Goal: Information Seeking & Learning: Find specific fact

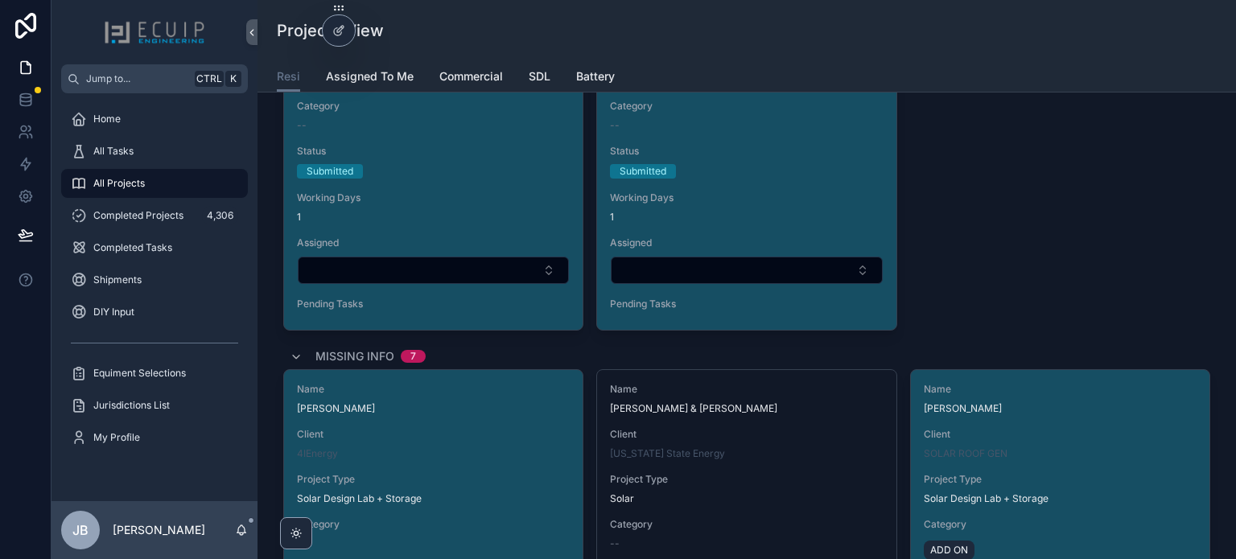
scroll to position [644, 0]
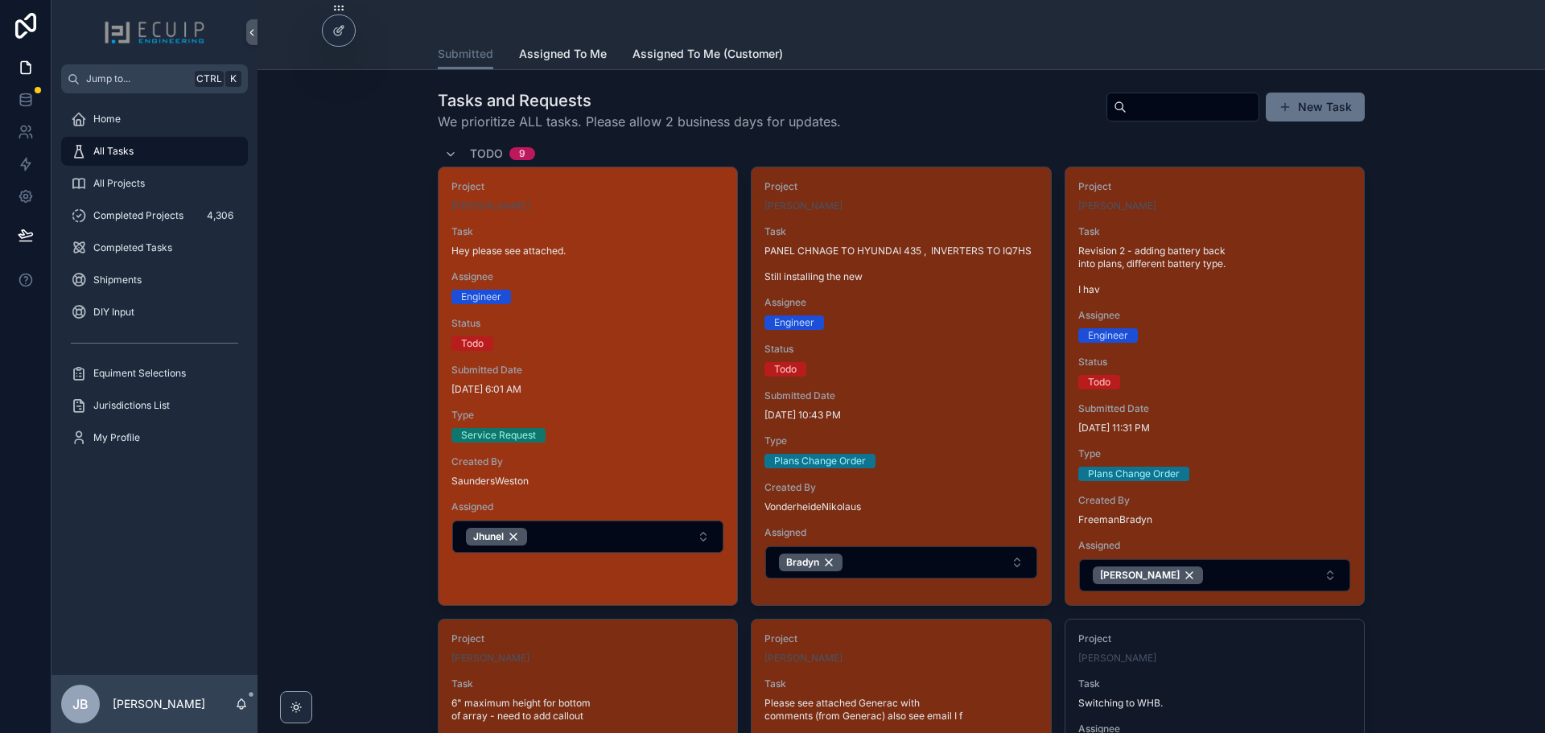
click at [584, 274] on span "Assignee" at bounding box center [587, 276] width 273 height 13
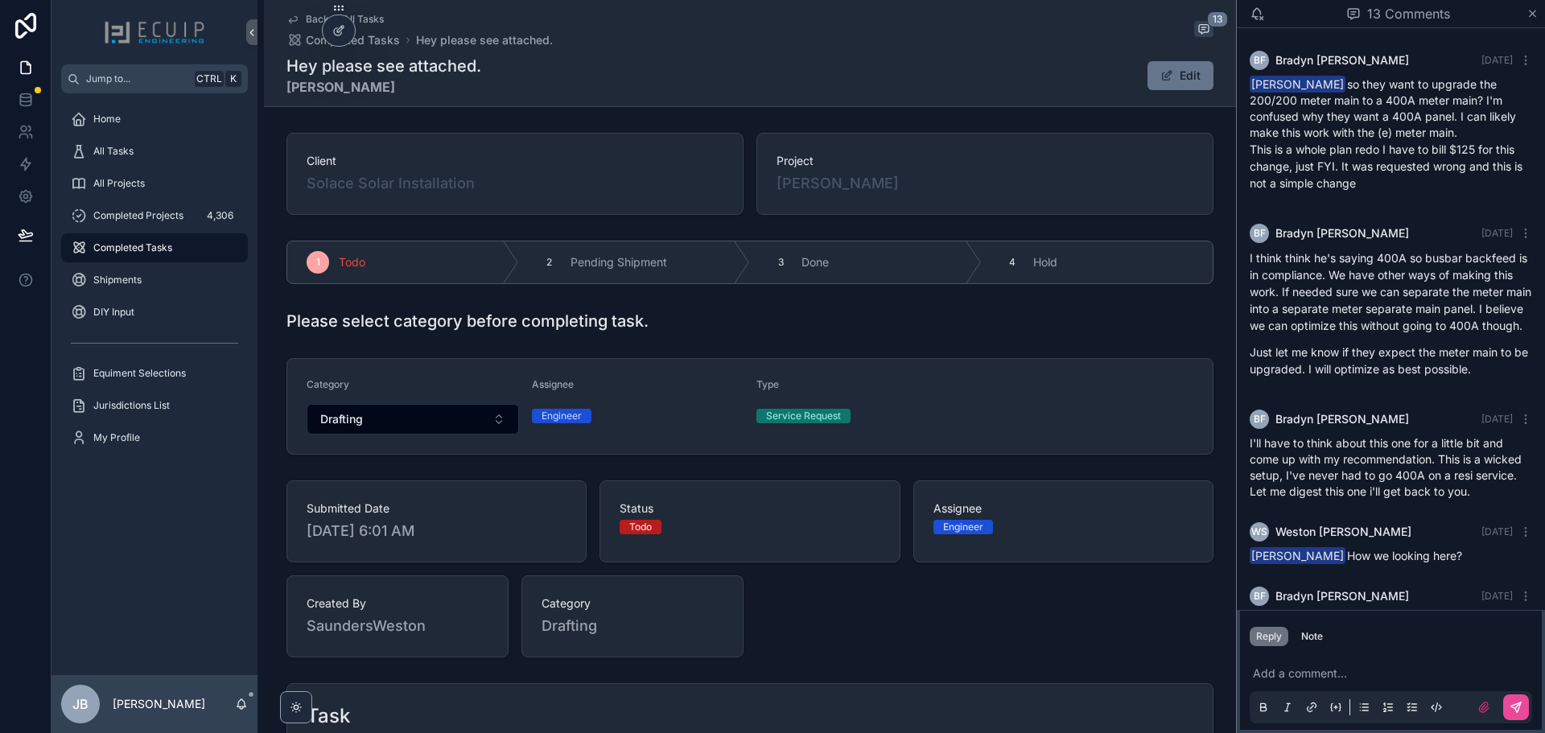
scroll to position [1110, 0]
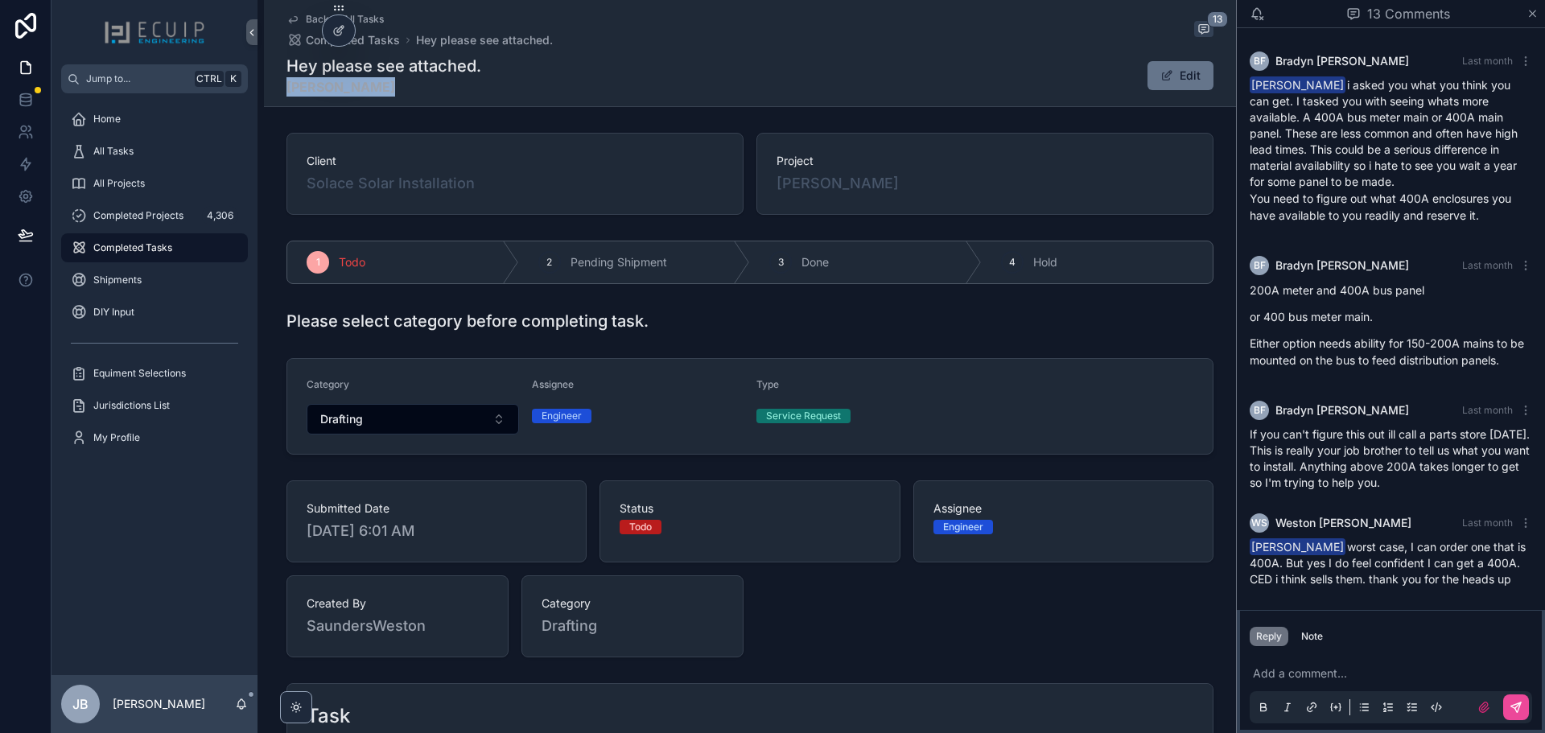
drag, startPoint x: 336, startPoint y: 91, endPoint x: 285, endPoint y: 91, distance: 51.5
click at [286, 91] on strong "Samantha Nagy" at bounding box center [383, 86] width 195 height 19
copy strong "Samantha Nagy"
click at [146, 157] on div "All Tasks" at bounding box center [154, 151] width 167 height 26
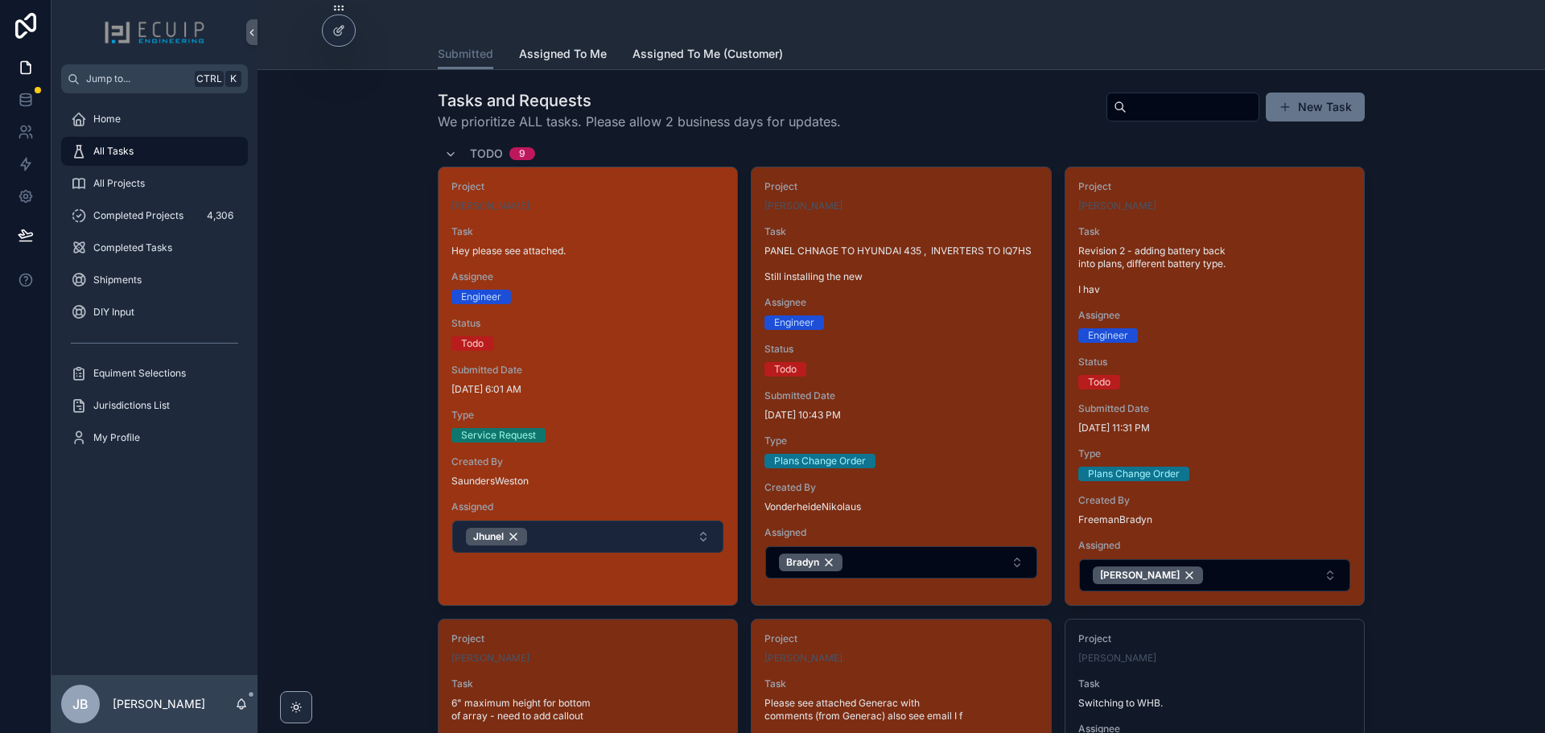
click at [563, 526] on button "Jhunel" at bounding box center [587, 537] width 271 height 32
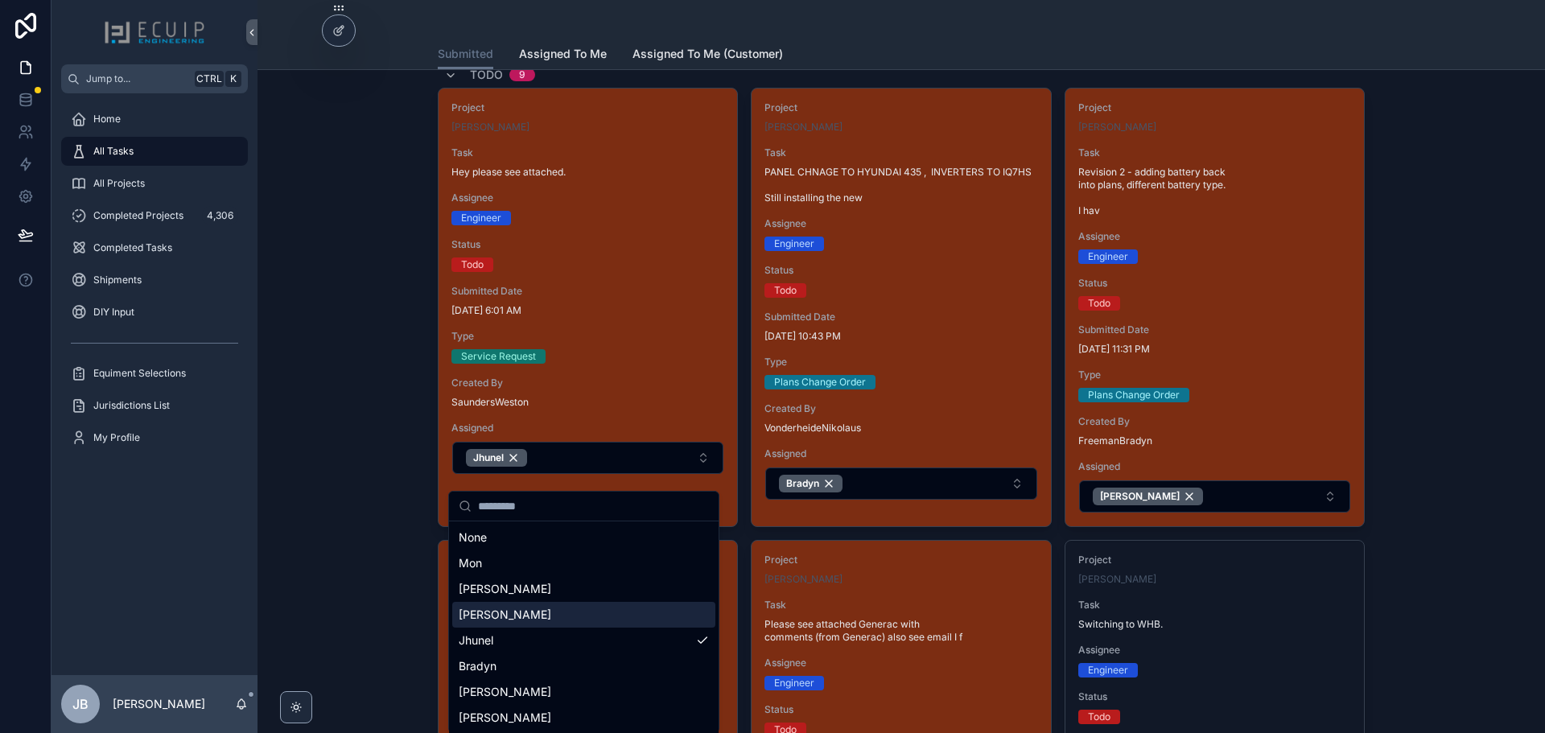
scroll to position [80, 0]
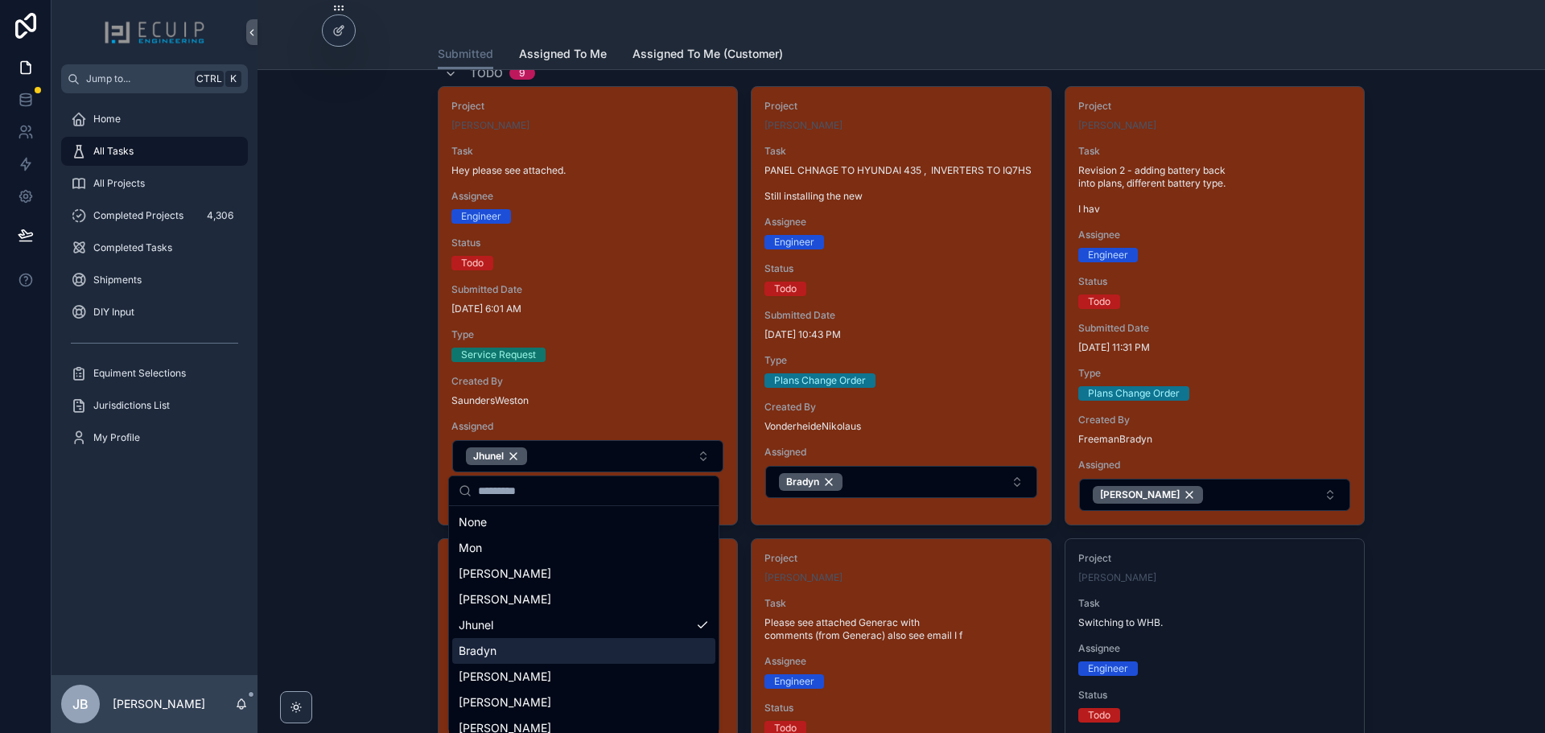
click at [524, 653] on div "Bradyn" at bounding box center [583, 651] width 263 height 26
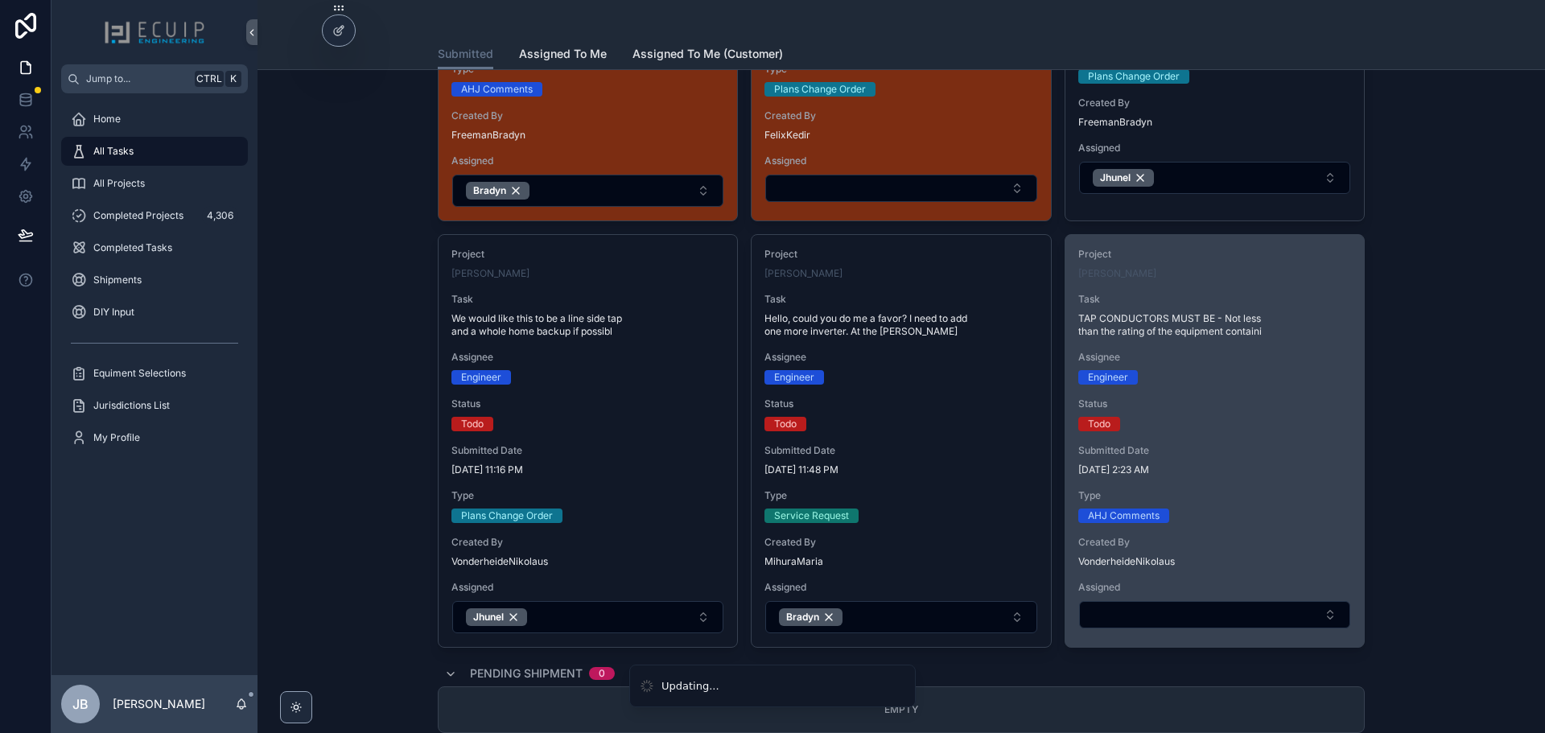
scroll to position [805, 0]
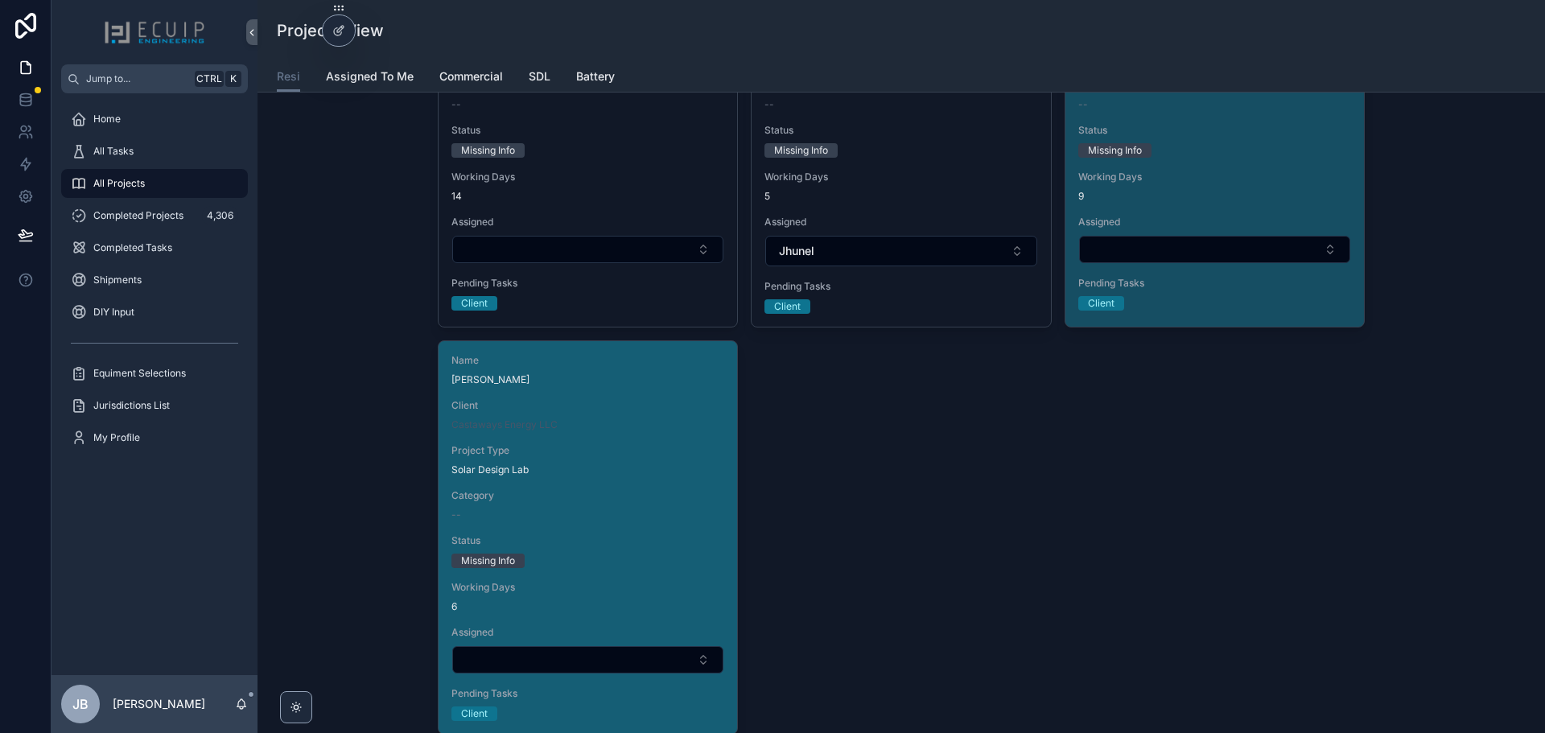
scroll to position [1931, 0]
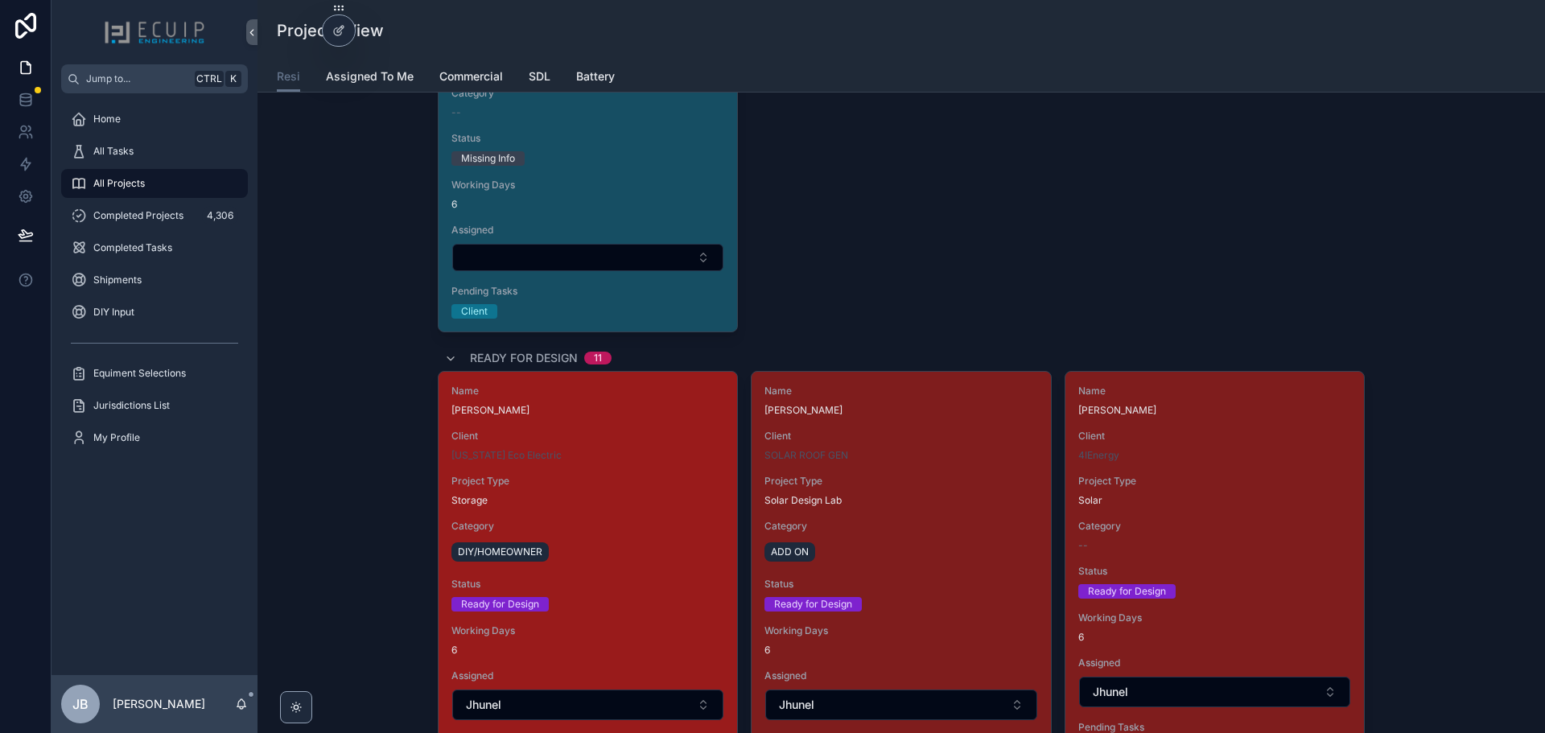
click at [604, 450] on div "[US_STATE] Eco Electric" at bounding box center [587, 455] width 273 height 13
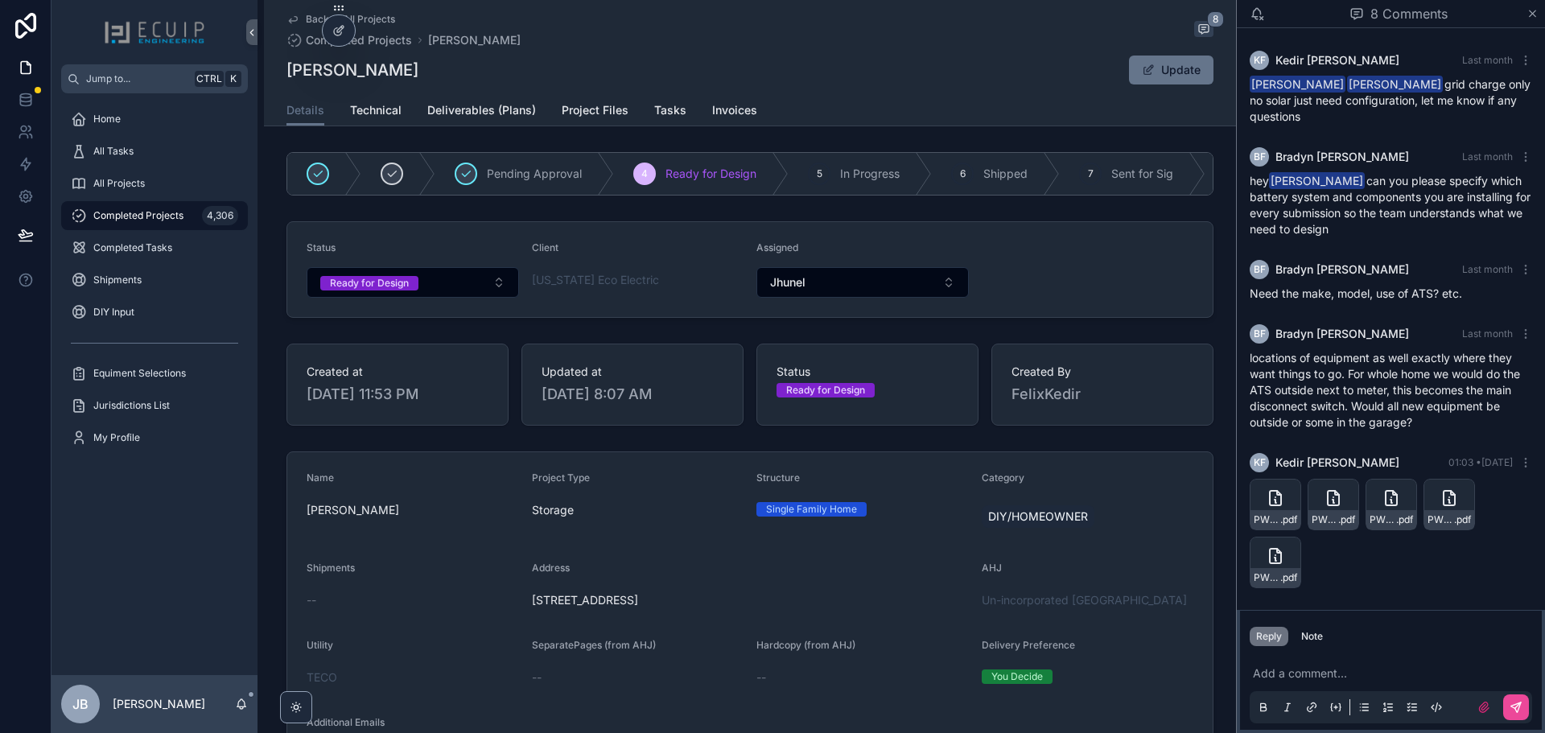
scroll to position [249, 0]
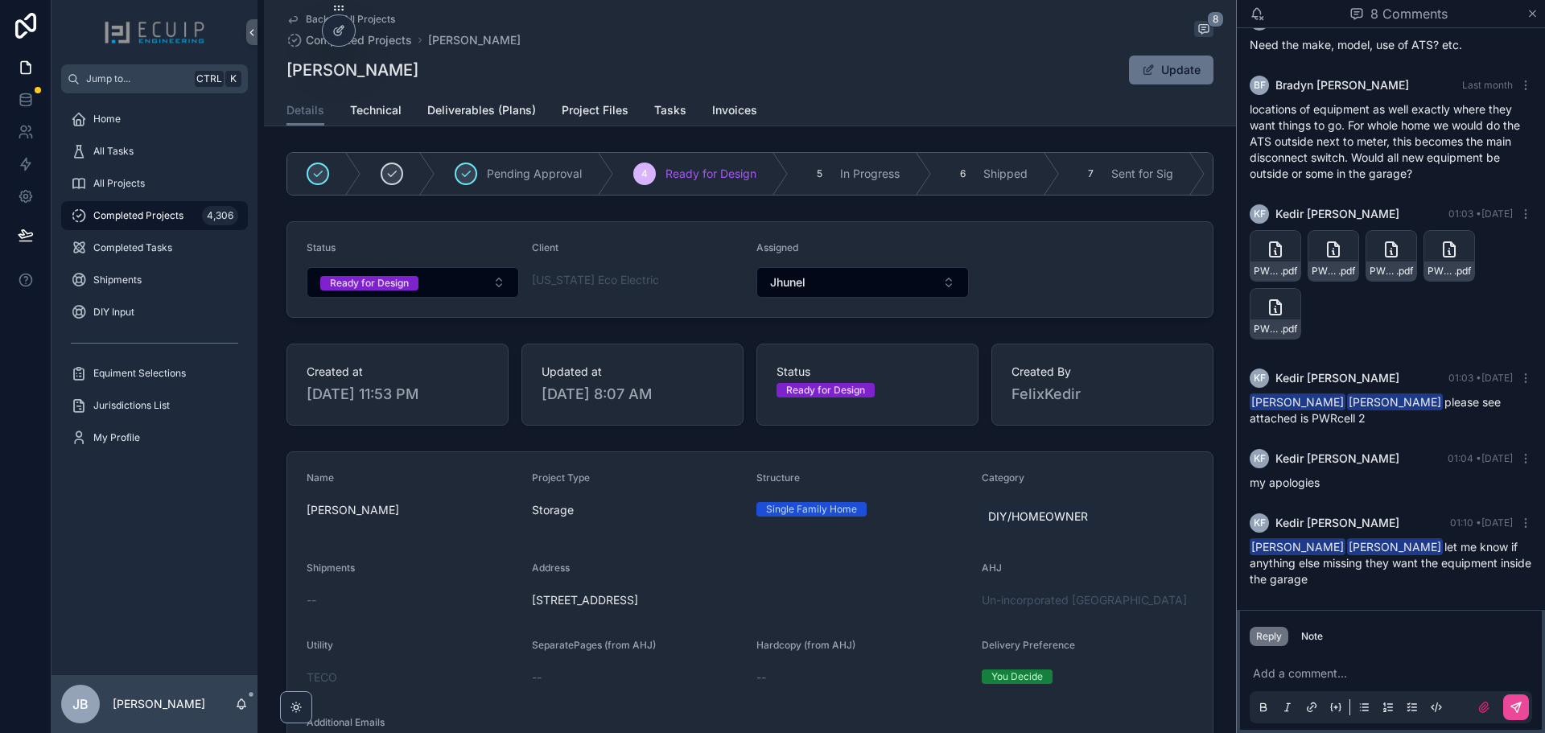
drag, startPoint x: 417, startPoint y: 66, endPoint x: 287, endPoint y: 76, distance: 130.0
click at [287, 76] on div "Carmen Repollet Update" at bounding box center [749, 70] width 927 height 31
copy h1 "[PERSON_NAME]"
click at [424, 295] on button "Ready for Design" at bounding box center [413, 282] width 212 height 31
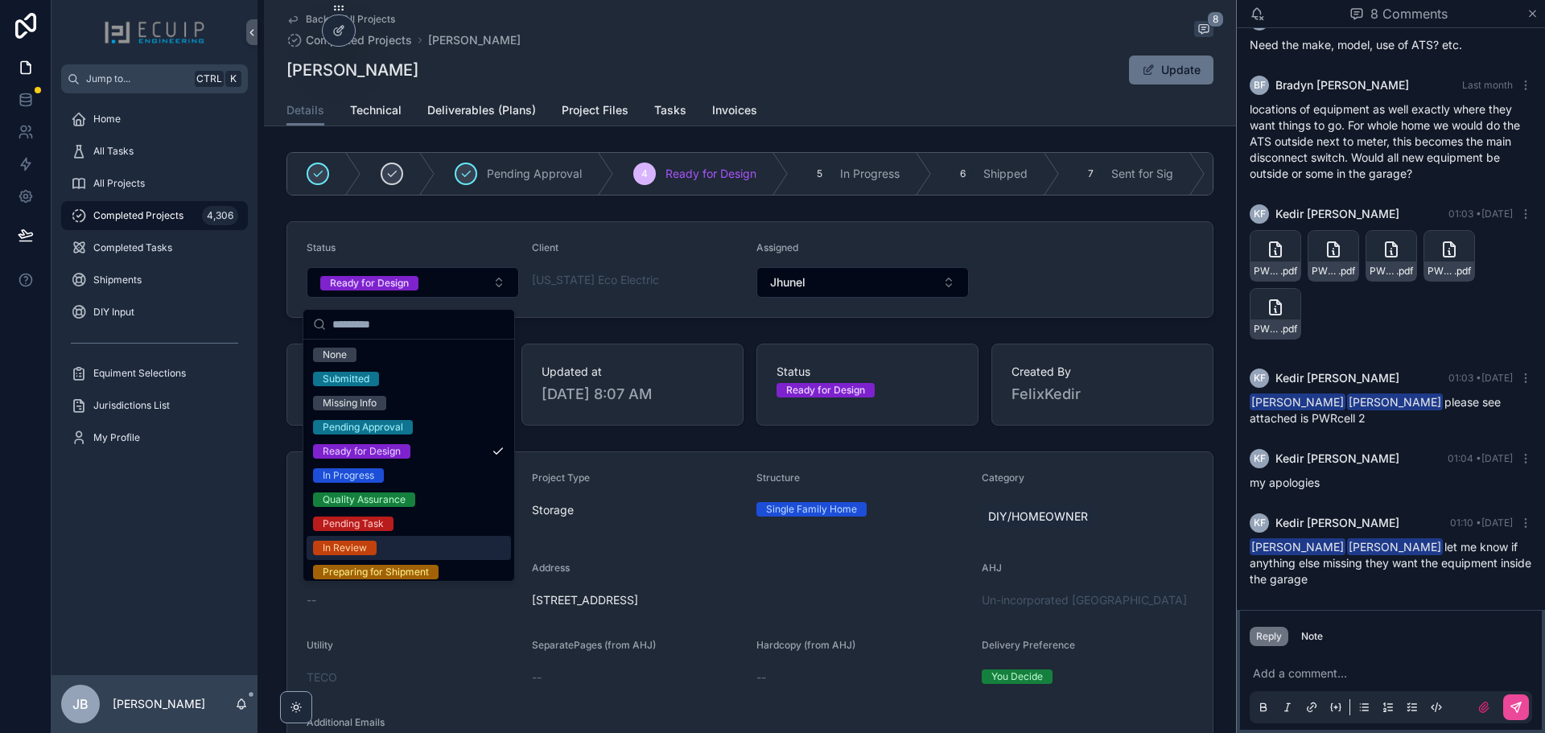
click at [375, 546] on span "In Review" at bounding box center [345, 548] width 64 height 14
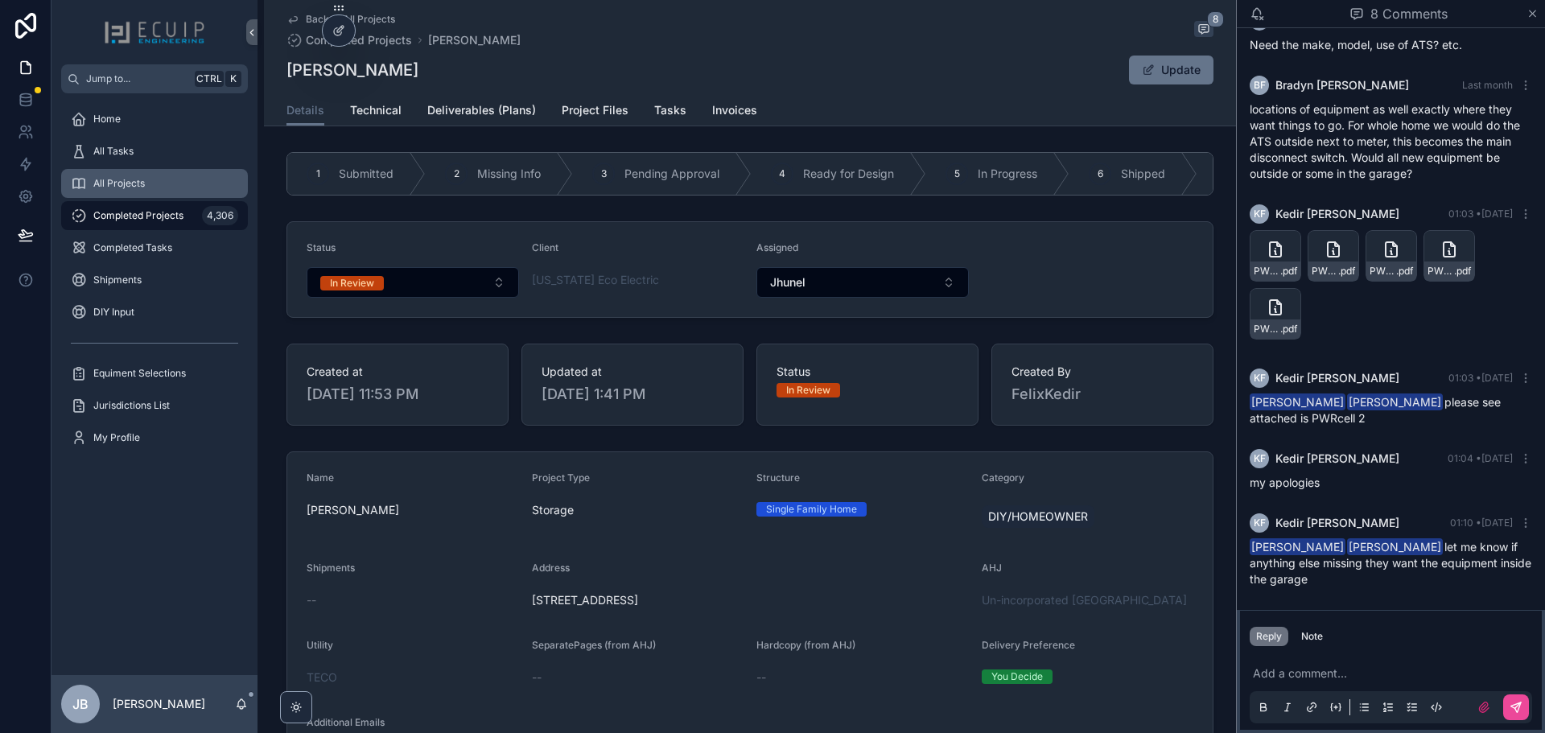
click at [129, 187] on span "All Projects" at bounding box center [118, 183] width 51 height 13
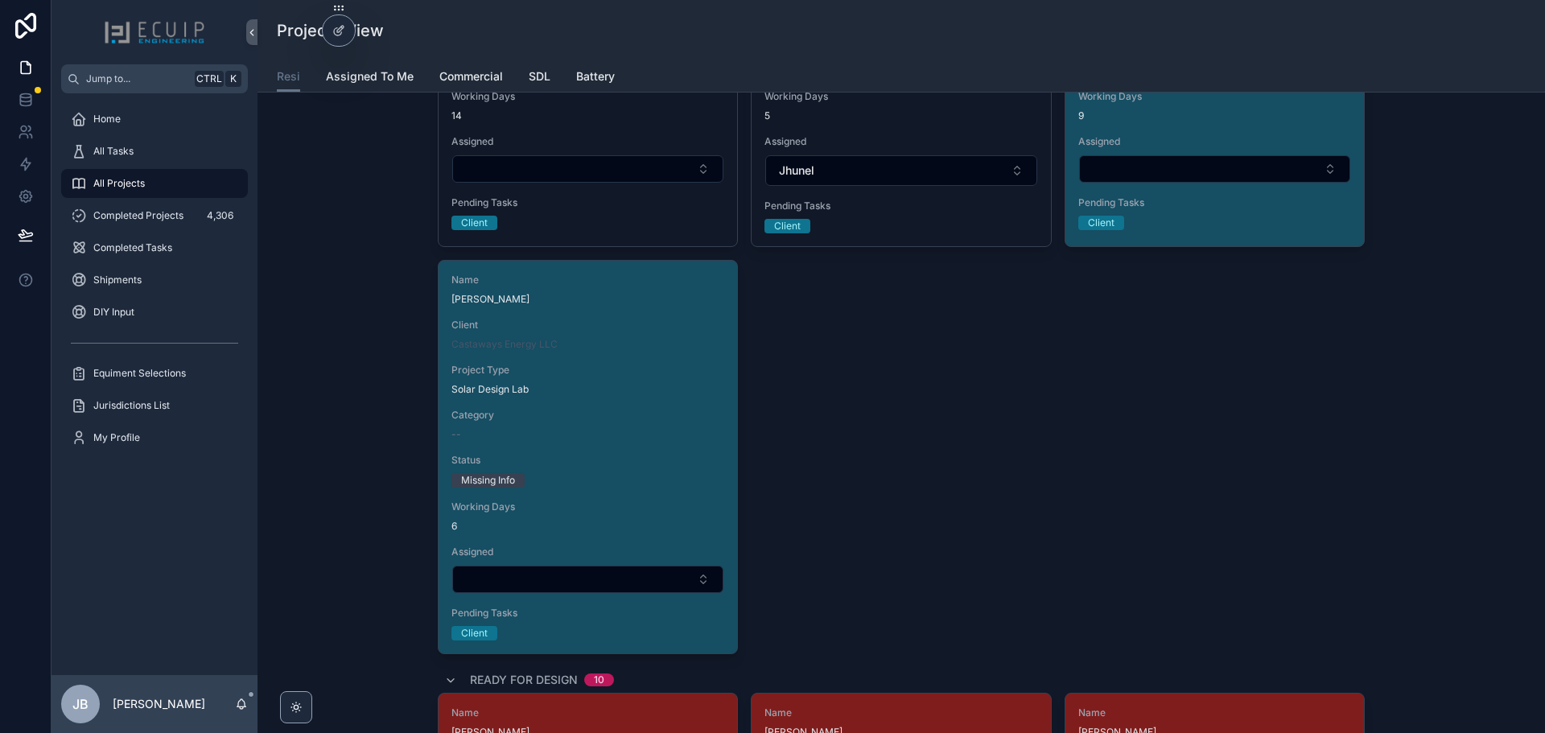
scroll to position [2092, 0]
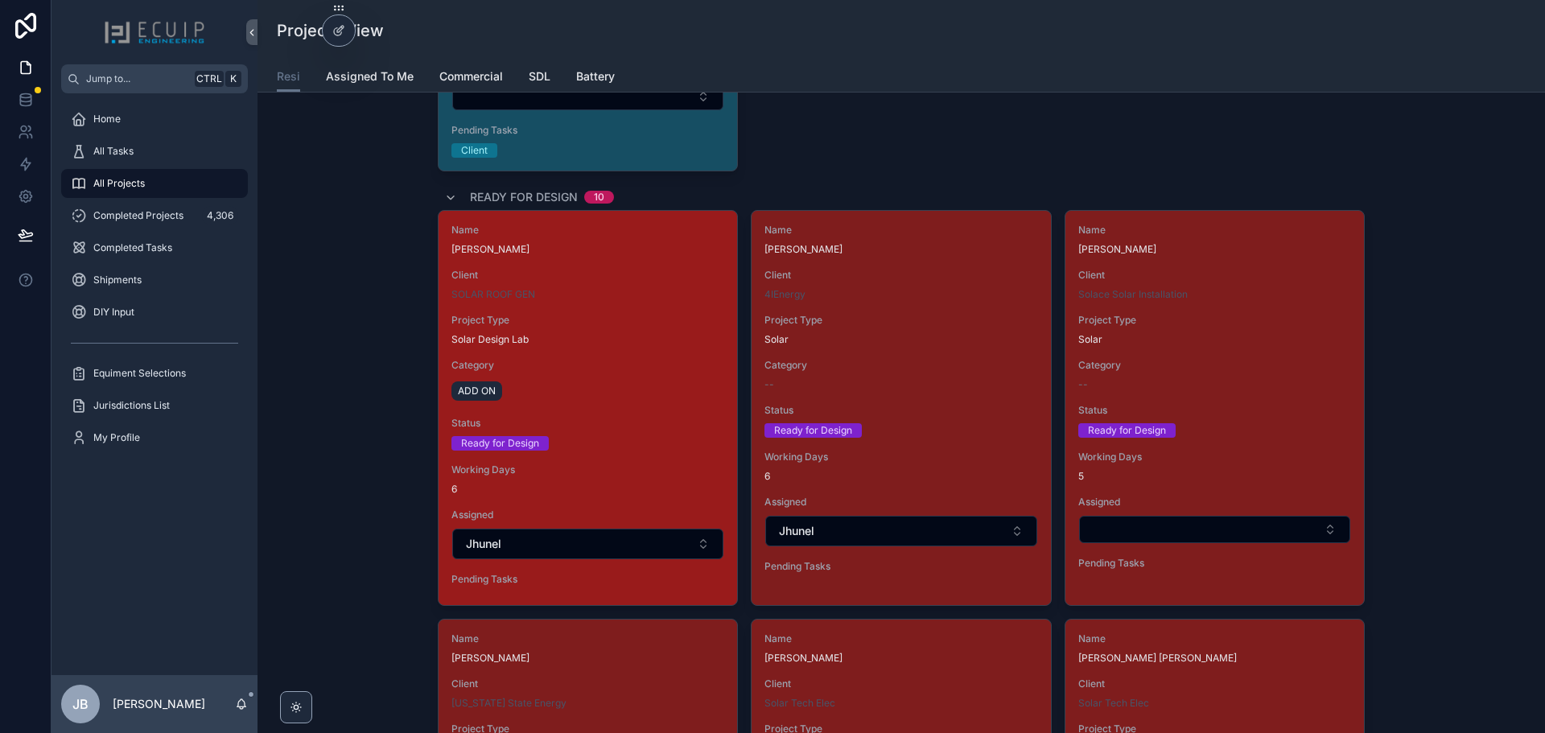
click at [661, 435] on div "Status Ready for Design" at bounding box center [587, 434] width 273 height 34
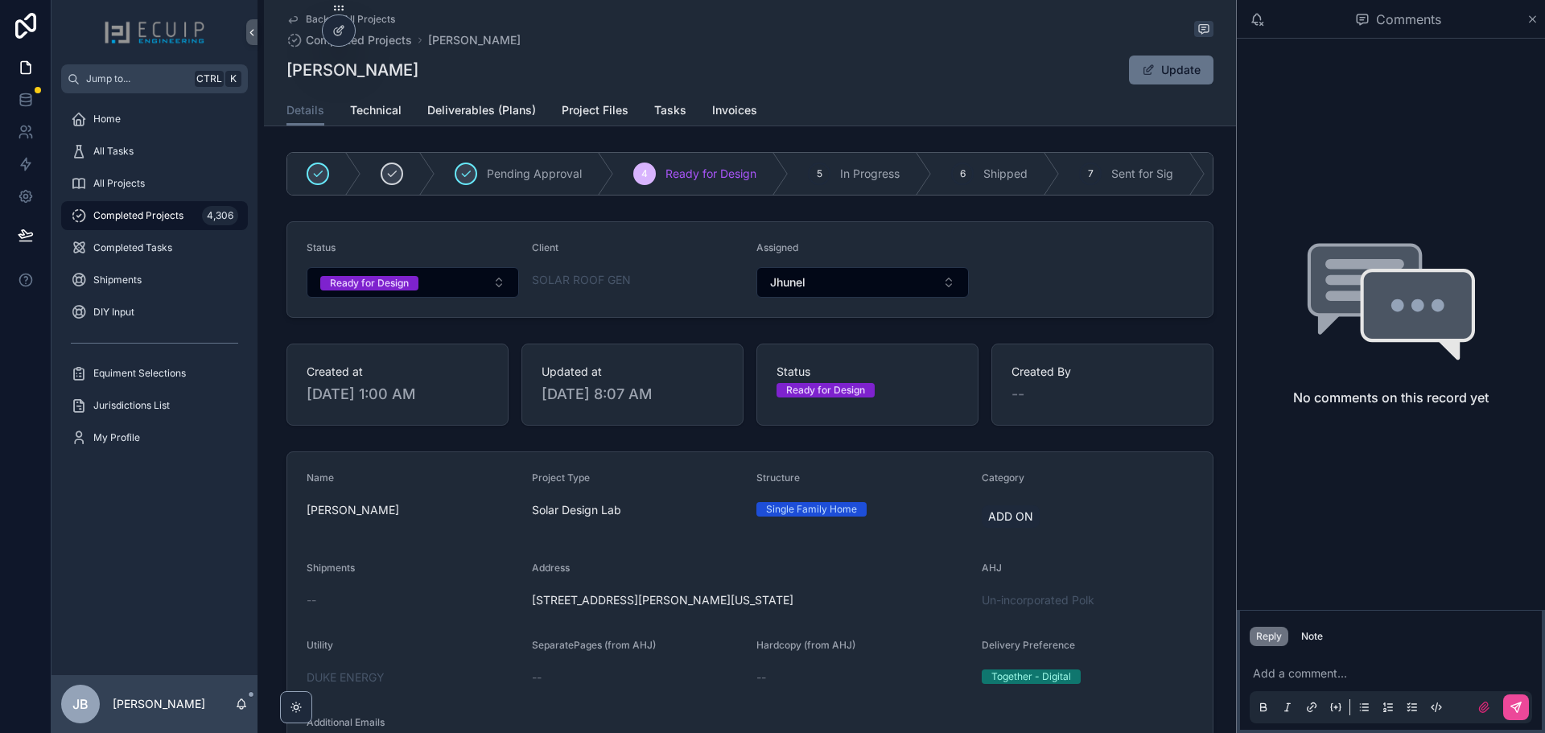
drag, startPoint x: 412, startPoint y: 68, endPoint x: 283, endPoint y: 76, distance: 129.1
click at [286, 76] on div "Marinette Francois Update" at bounding box center [749, 70] width 927 height 31
copy h1 "[PERSON_NAME]"
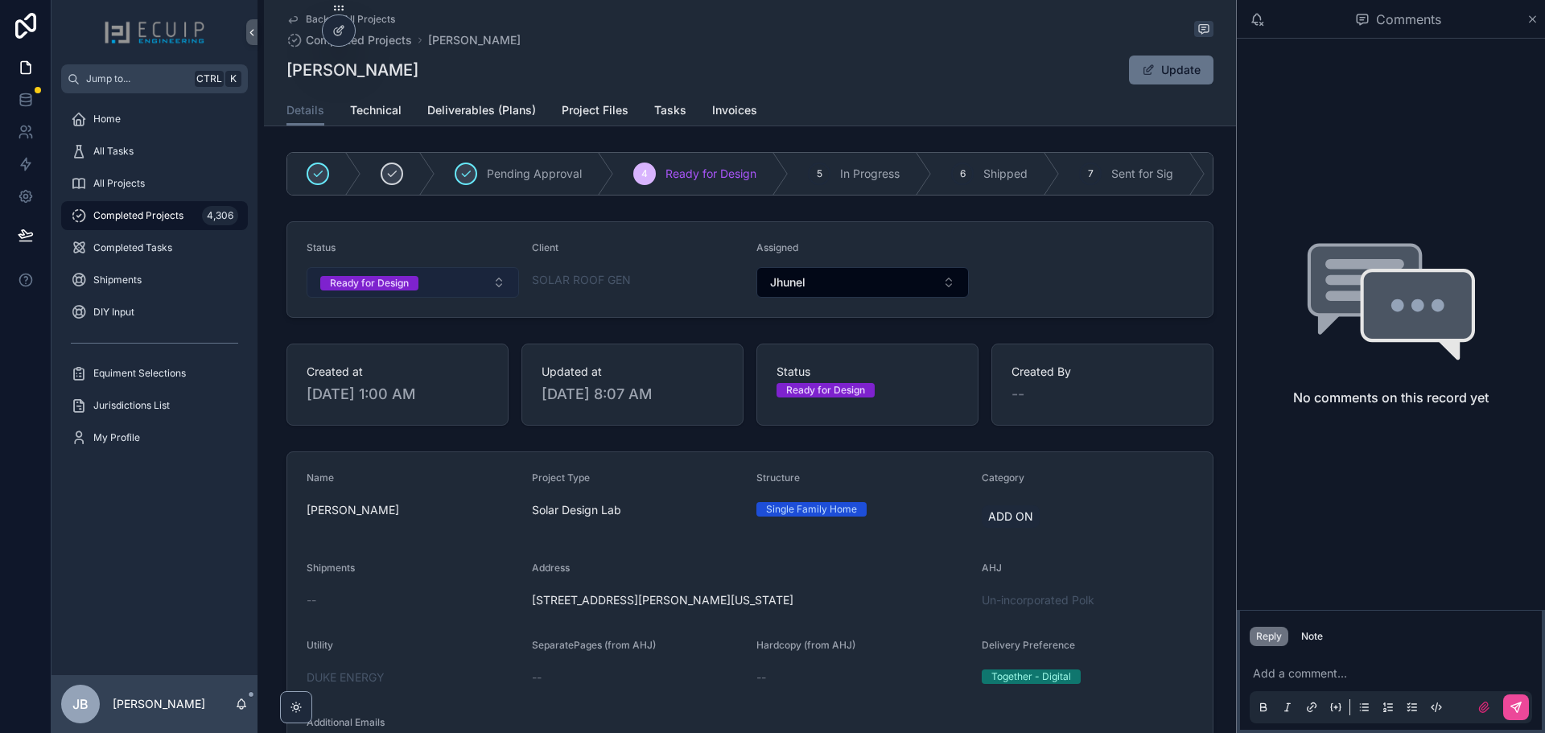
click at [411, 290] on span "Ready for Design" at bounding box center [369, 283] width 98 height 14
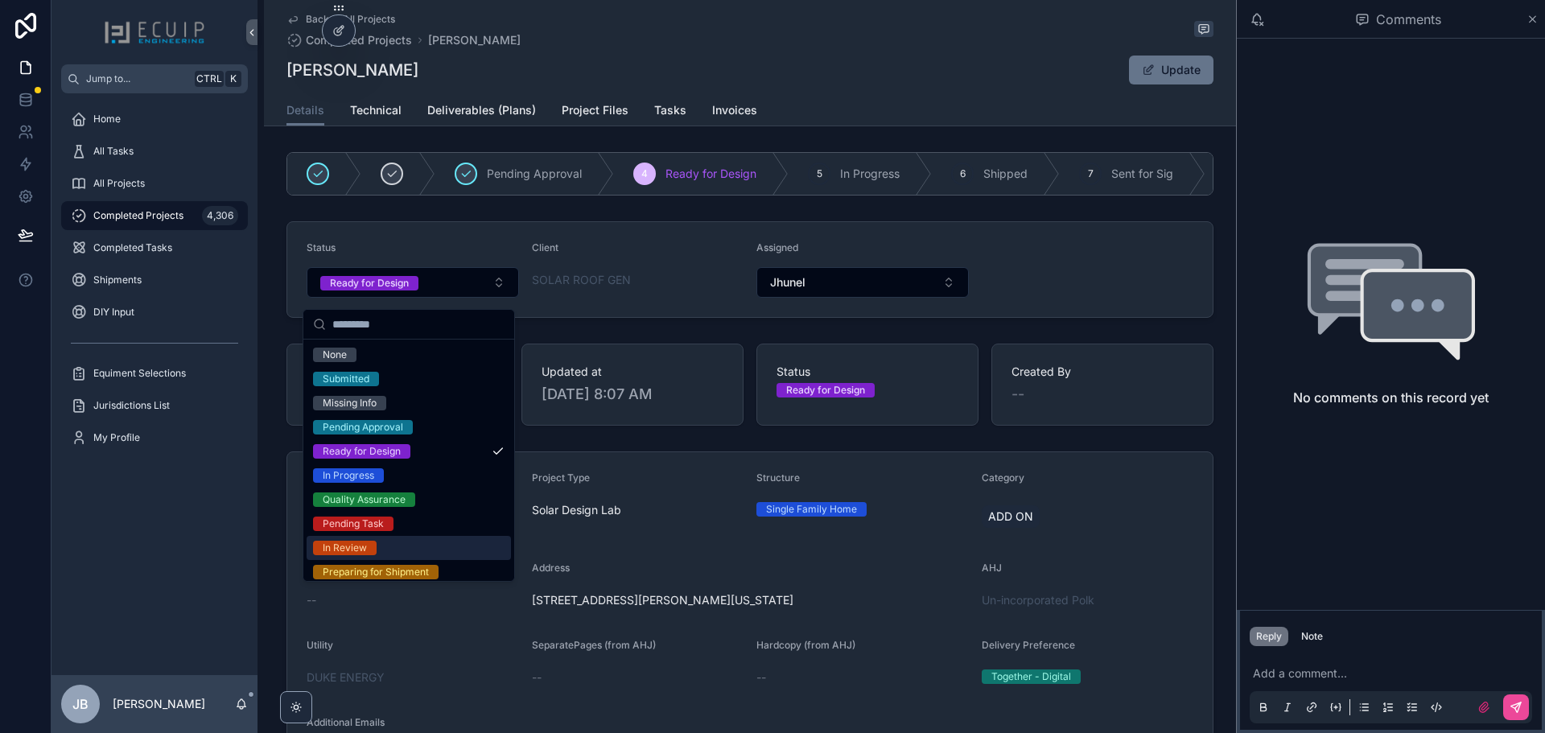
click at [376, 551] on span "In Review" at bounding box center [345, 548] width 64 height 14
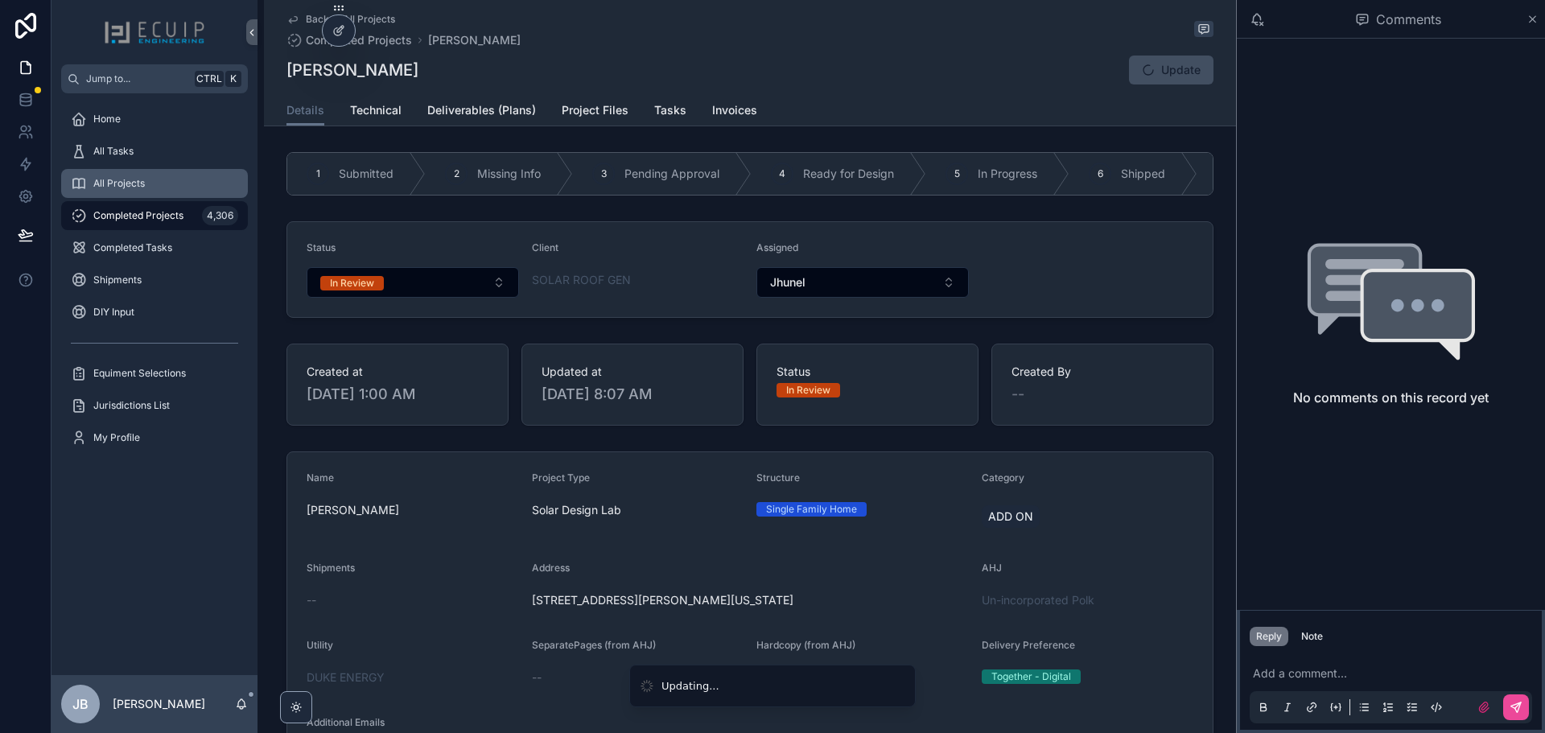
click at [162, 187] on div "All Projects" at bounding box center [154, 184] width 167 height 26
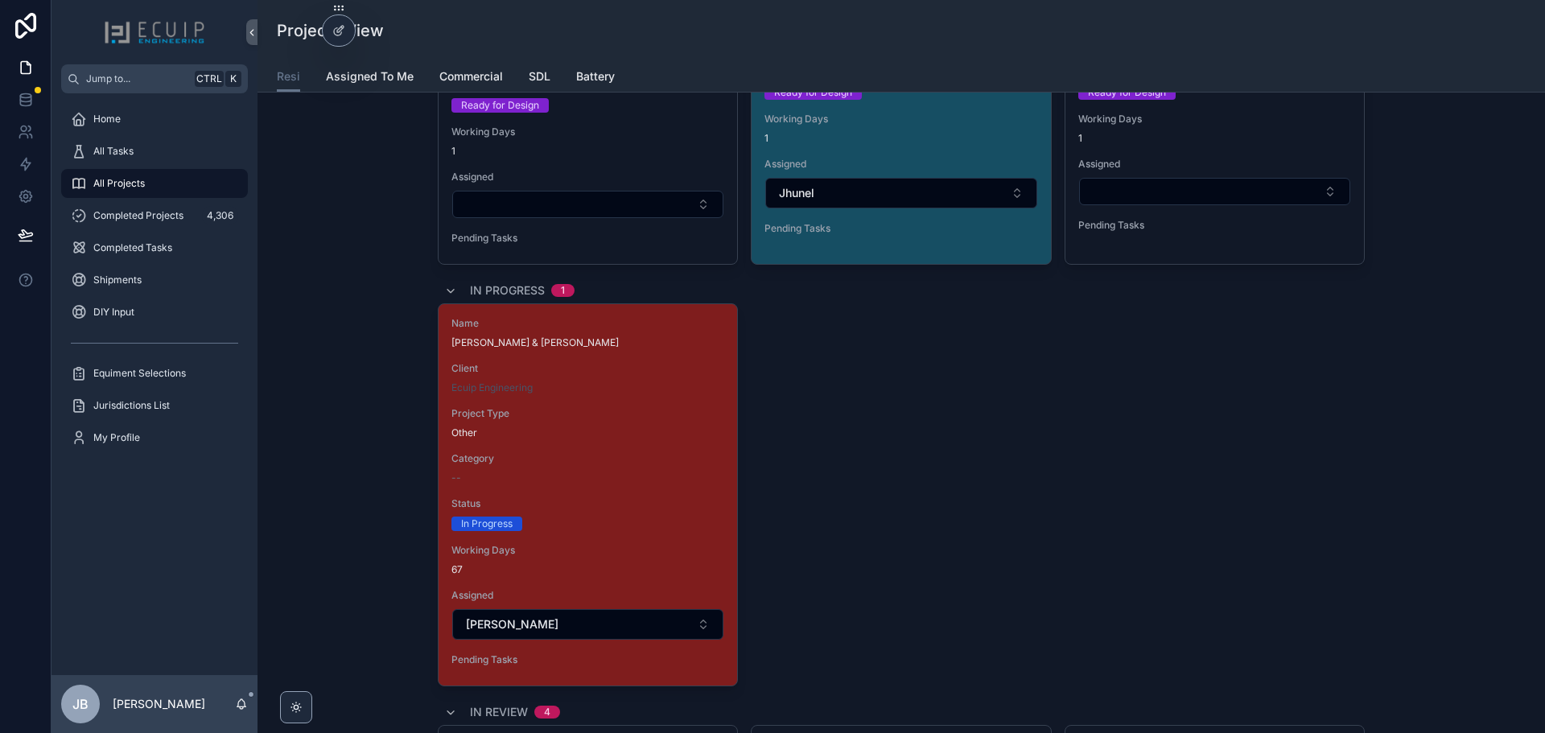
scroll to position [3621, 0]
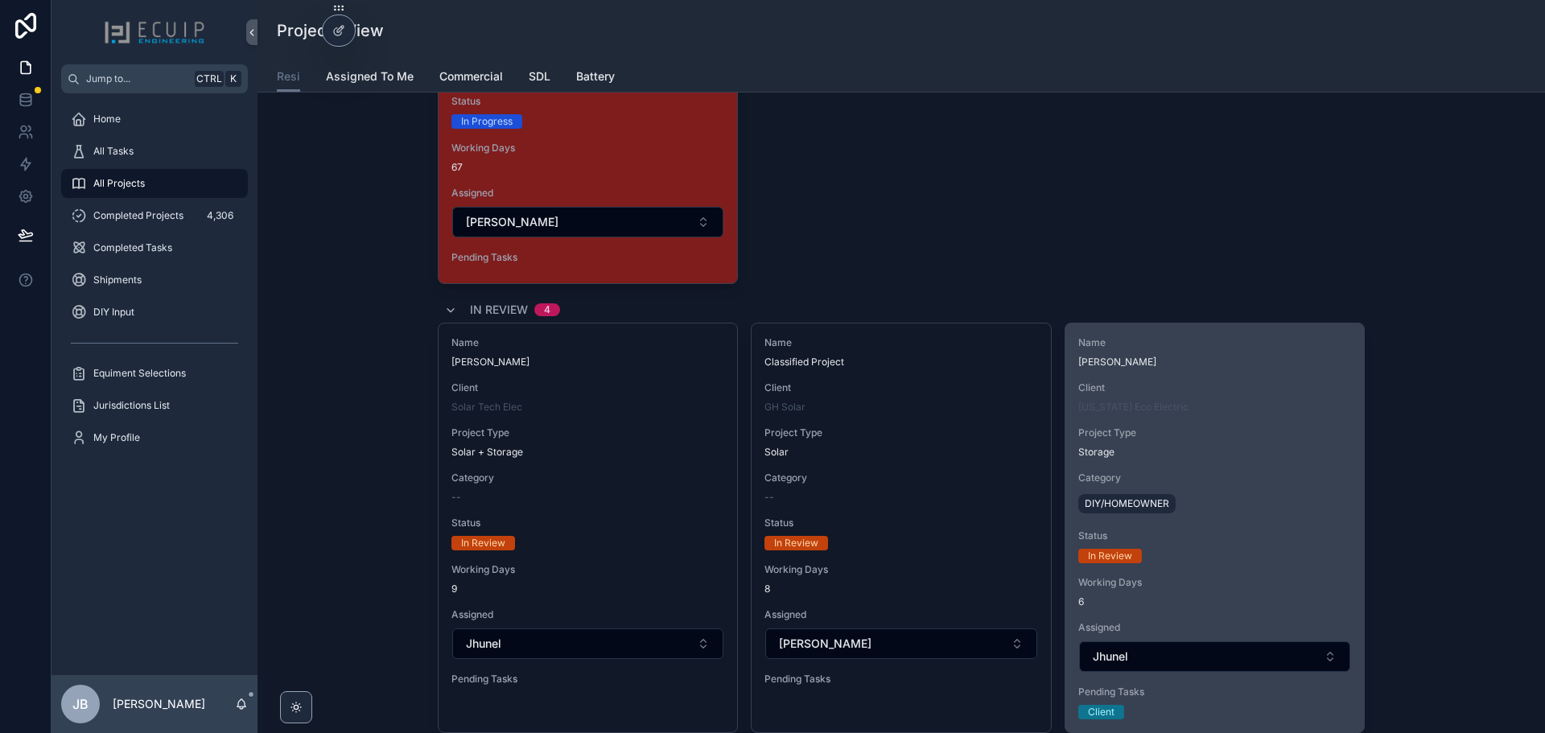
click at [1206, 446] on div "Storage" at bounding box center [1214, 452] width 273 height 13
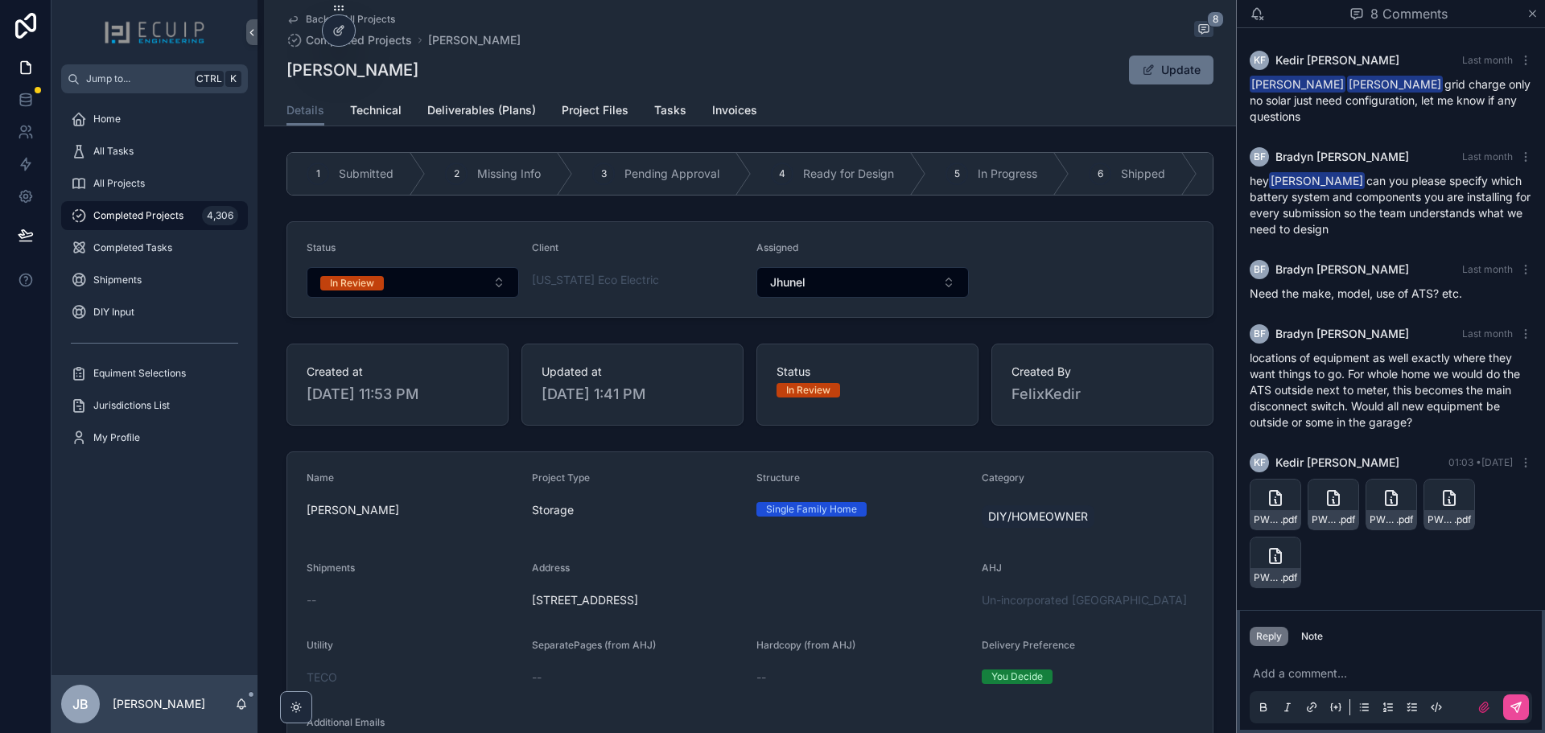
scroll to position [249, 0]
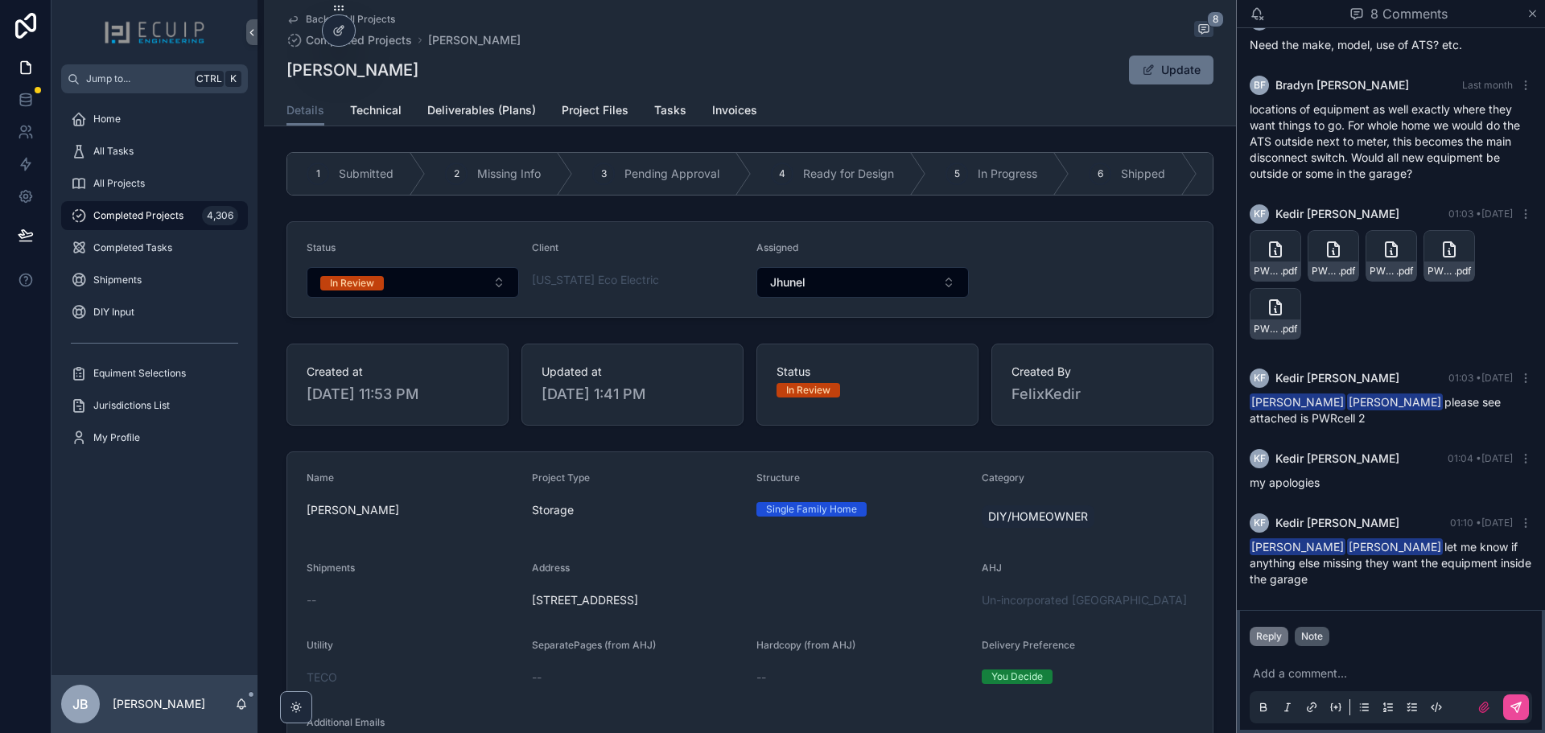
click at [1308, 634] on div "Note" at bounding box center [1312, 636] width 22 height 13
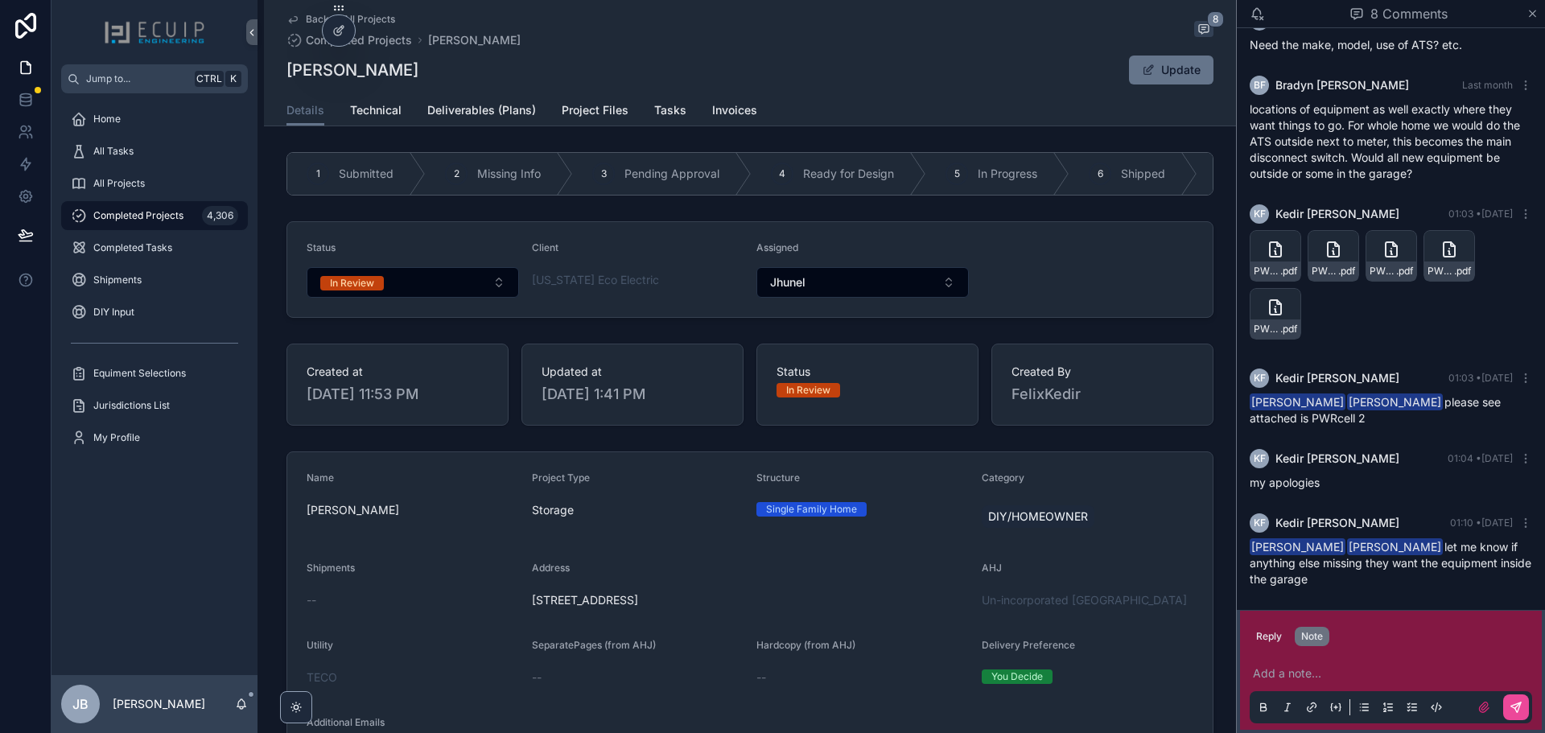
click at [1317, 678] on p "scrollable content" at bounding box center [1394, 673] width 282 height 16
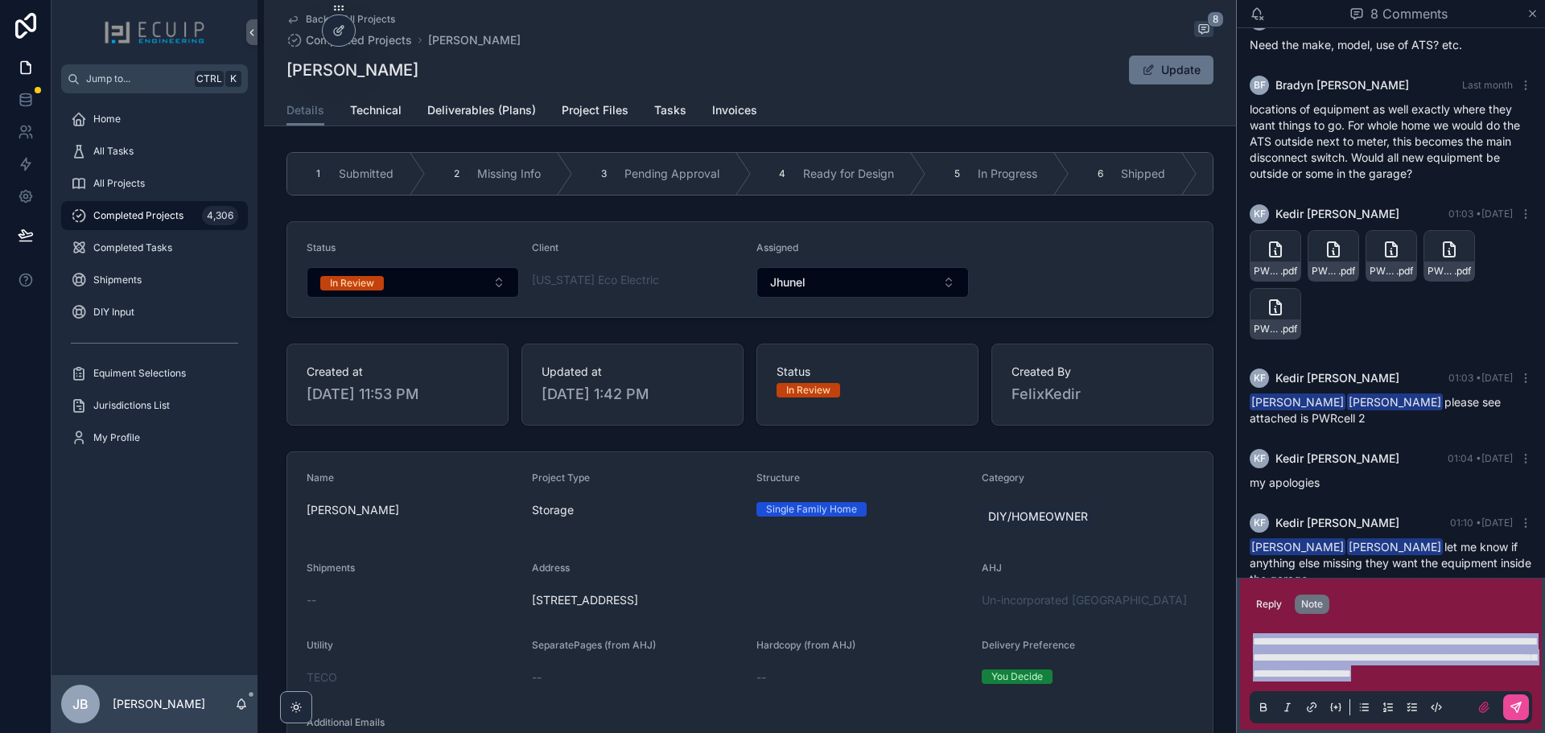
copy span "**********"
click at [1313, 685] on div "**********" at bounding box center [1391, 674] width 282 height 100
drag, startPoint x: 1308, startPoint y: 681, endPoint x: 1278, endPoint y: 653, distance: 41.0
click at [1253, 632] on div "**********" at bounding box center [1391, 674] width 282 height 100
drag, startPoint x: 1289, startPoint y: 674, endPoint x: 1242, endPoint y: 616, distance: 73.8
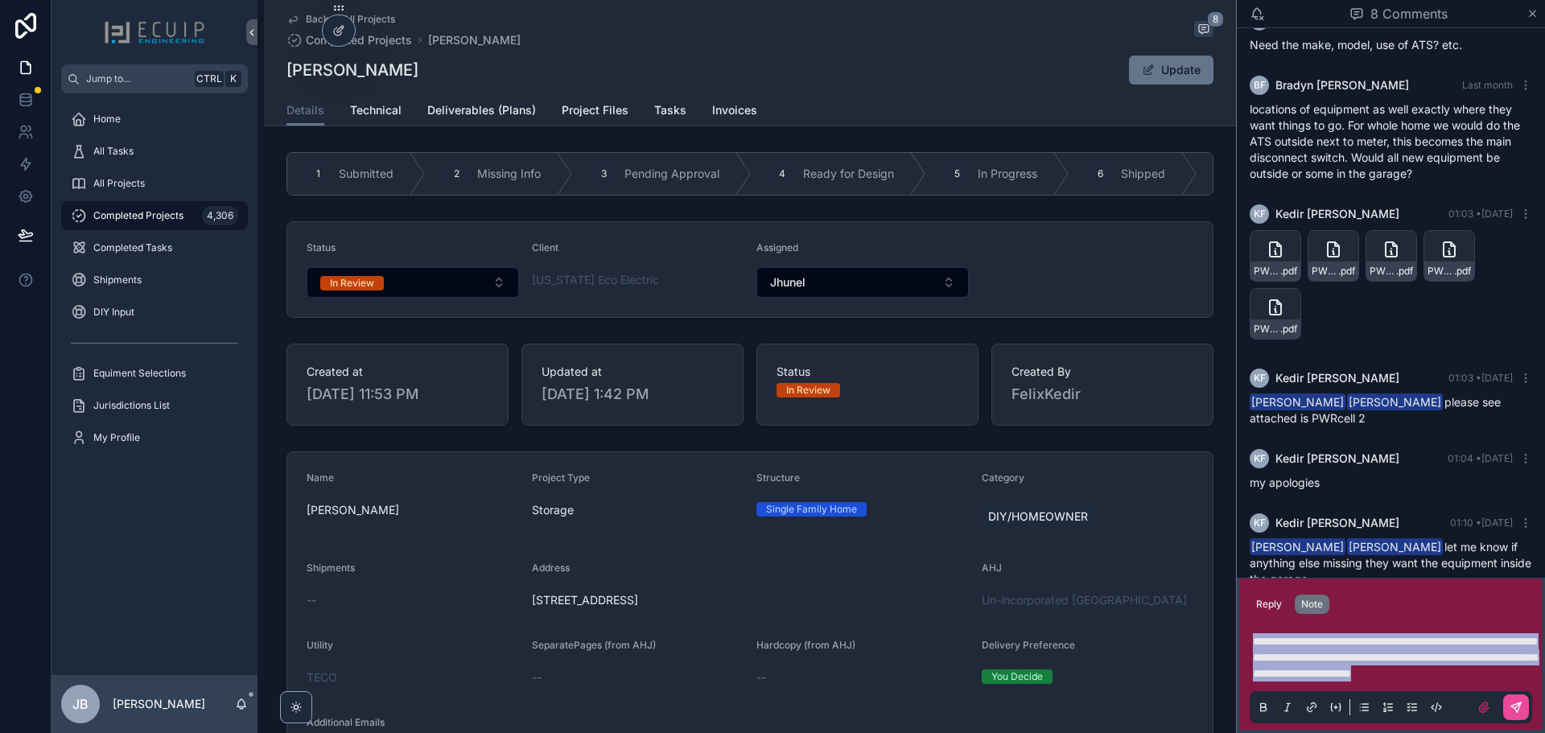
click at [1242, 617] on div "**********" at bounding box center [1391, 673] width 302 height 113
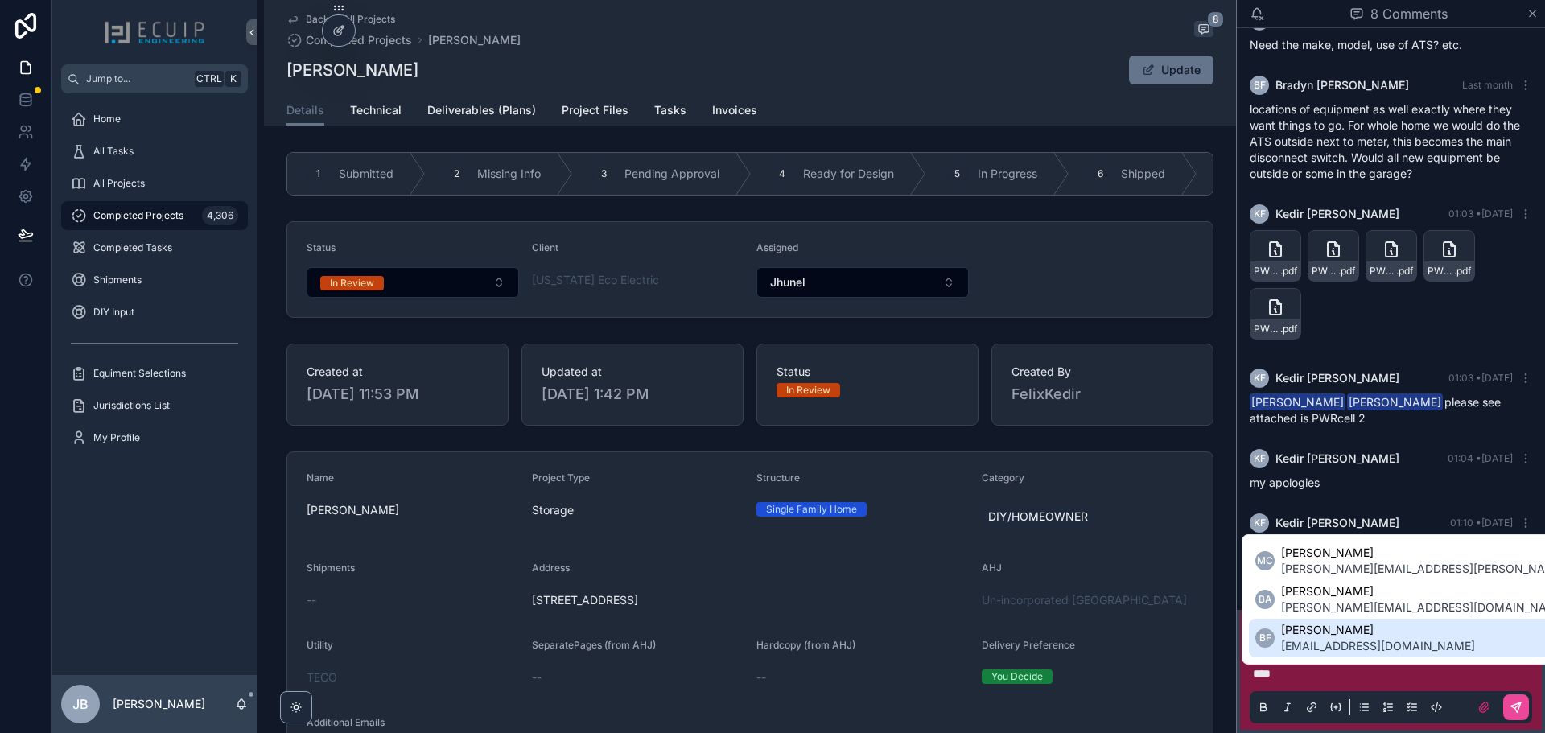
click at [1361, 632] on span "Bradyn Freeman" at bounding box center [1378, 630] width 194 height 16
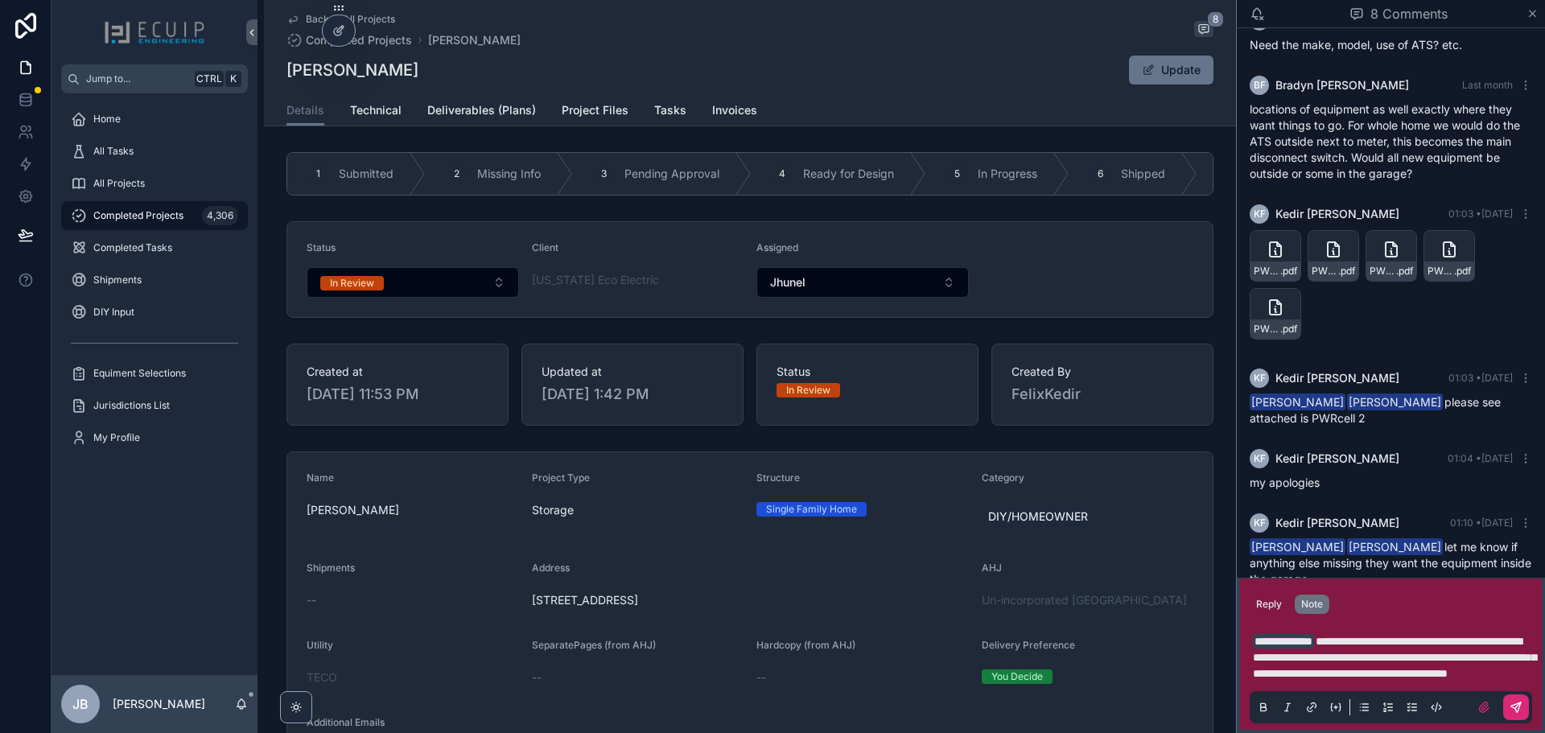
click at [1519, 703] on icon "scrollable content" at bounding box center [1516, 707] width 10 height 10
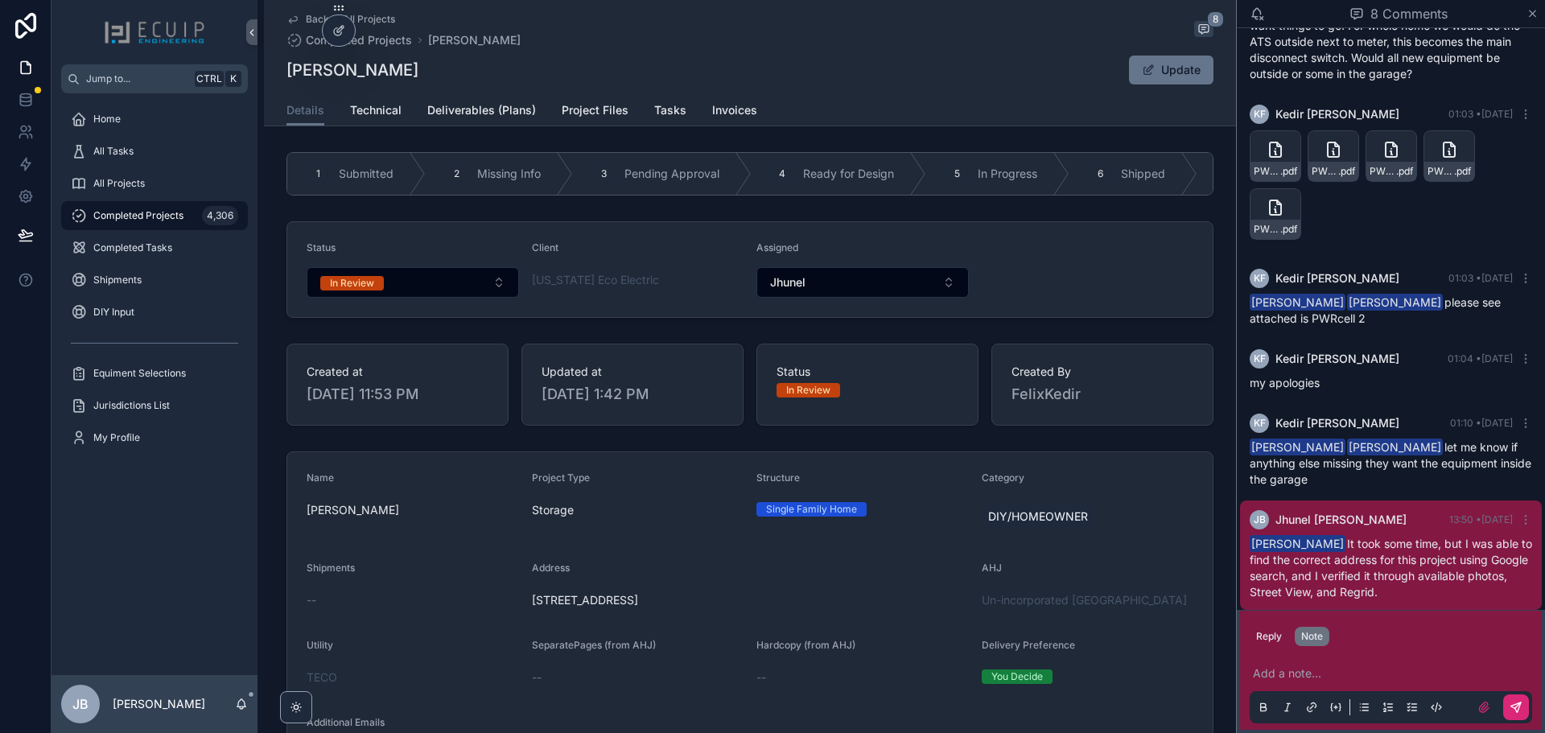
scroll to position [361, 0]
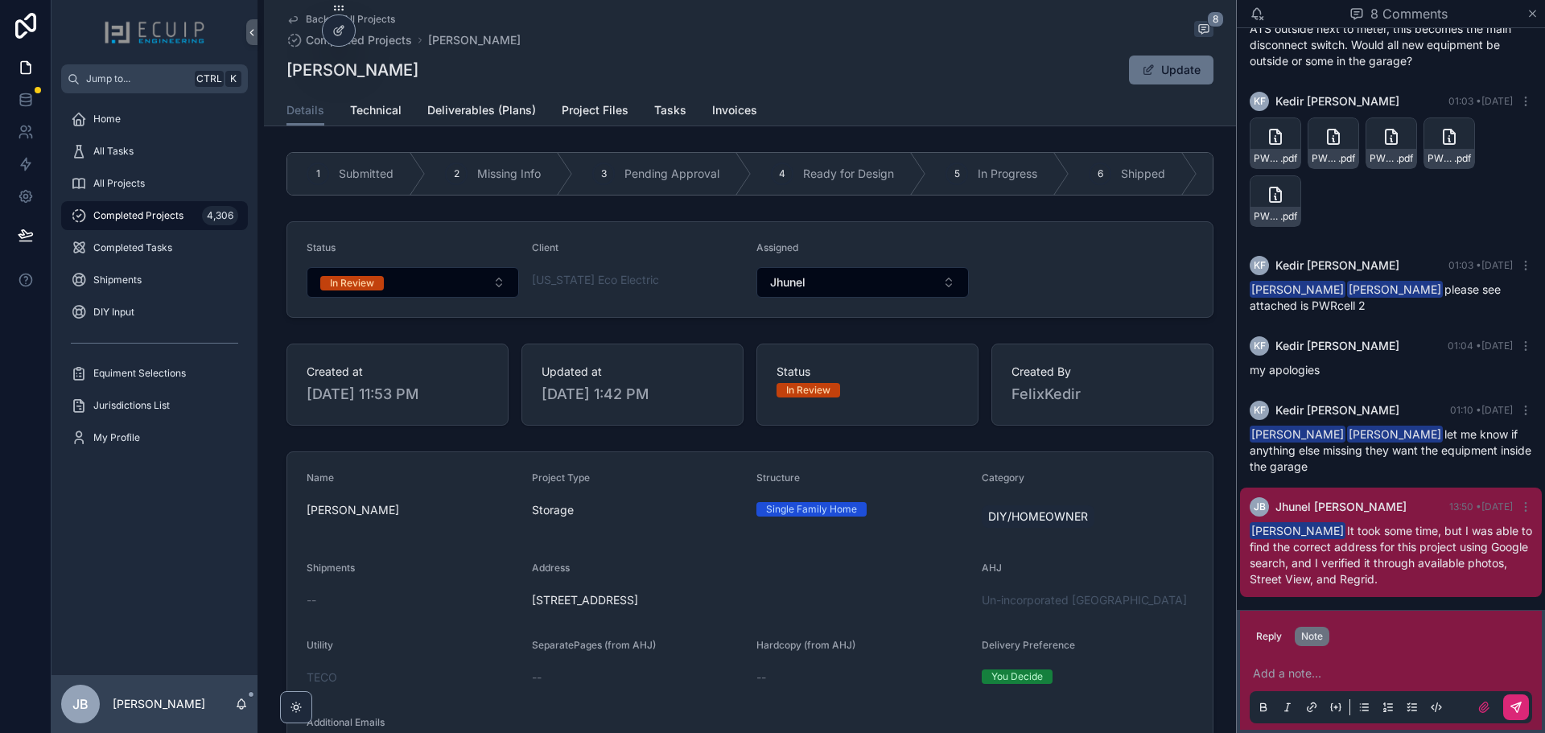
click at [1220, 589] on div "Name Carmen Repollet Project Type Storage Structure Single Family Home Category…" at bounding box center [750, 721] width 972 height 552
click at [1269, 636] on button "Reply" at bounding box center [1269, 636] width 39 height 19
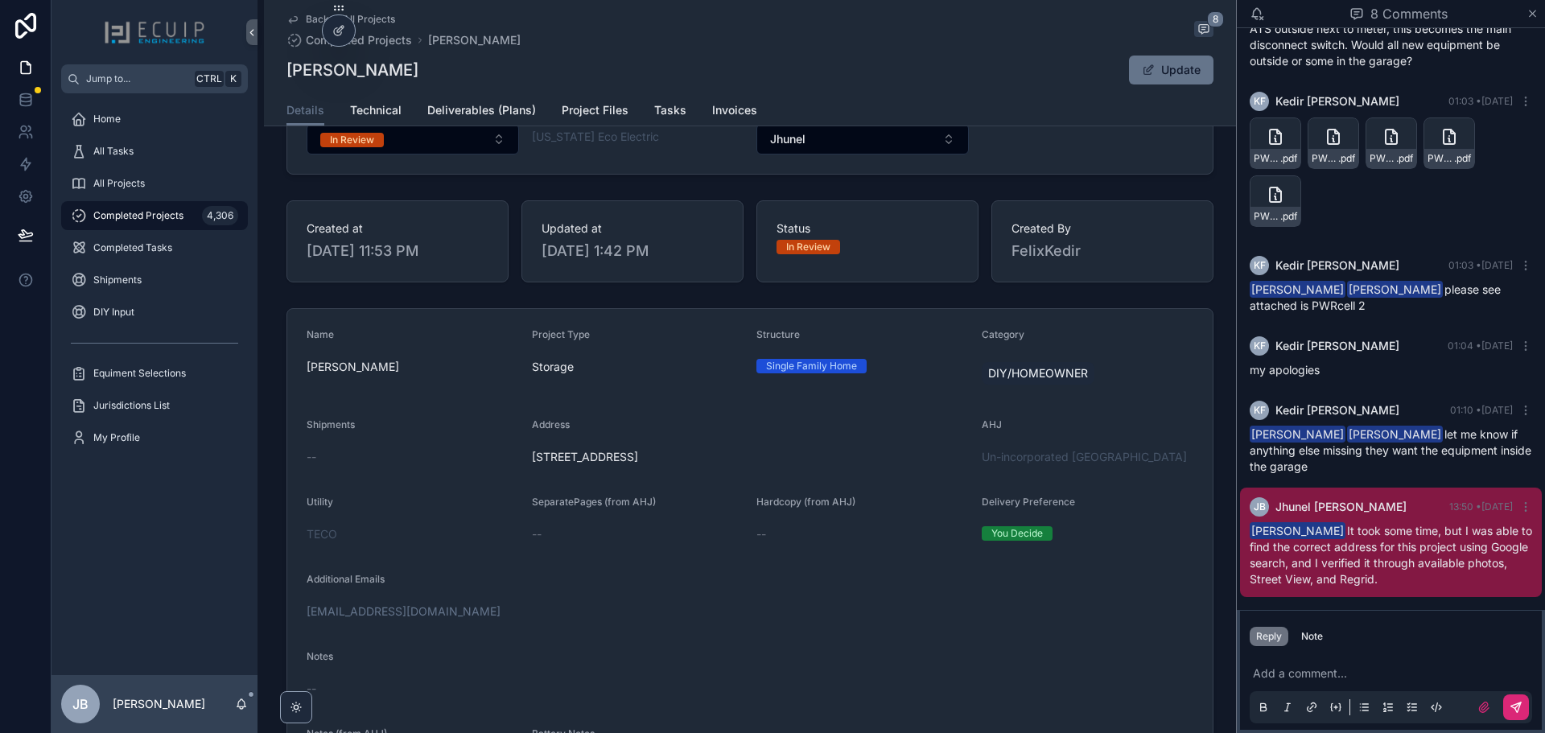
scroll to position [161, 0]
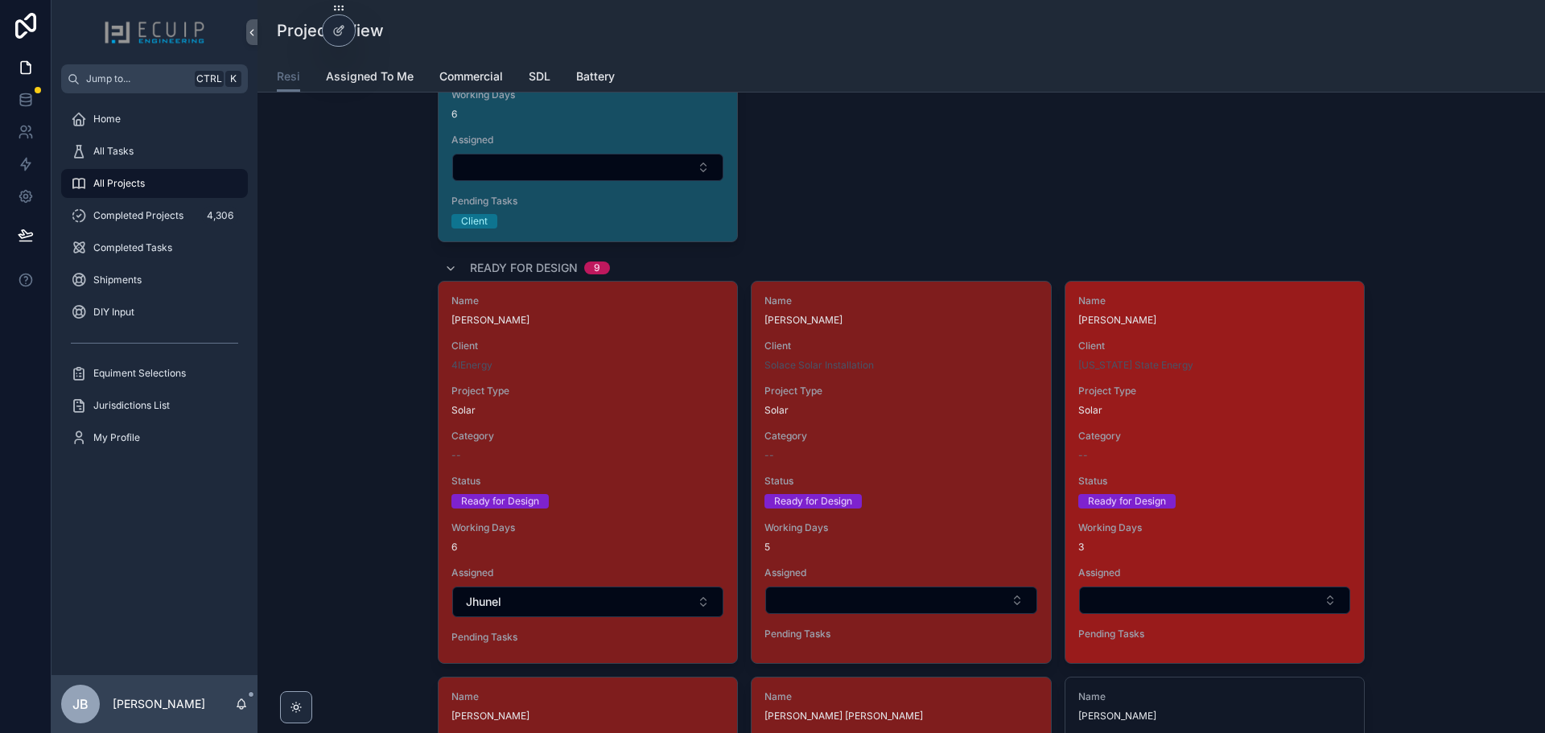
scroll to position [2012, 0]
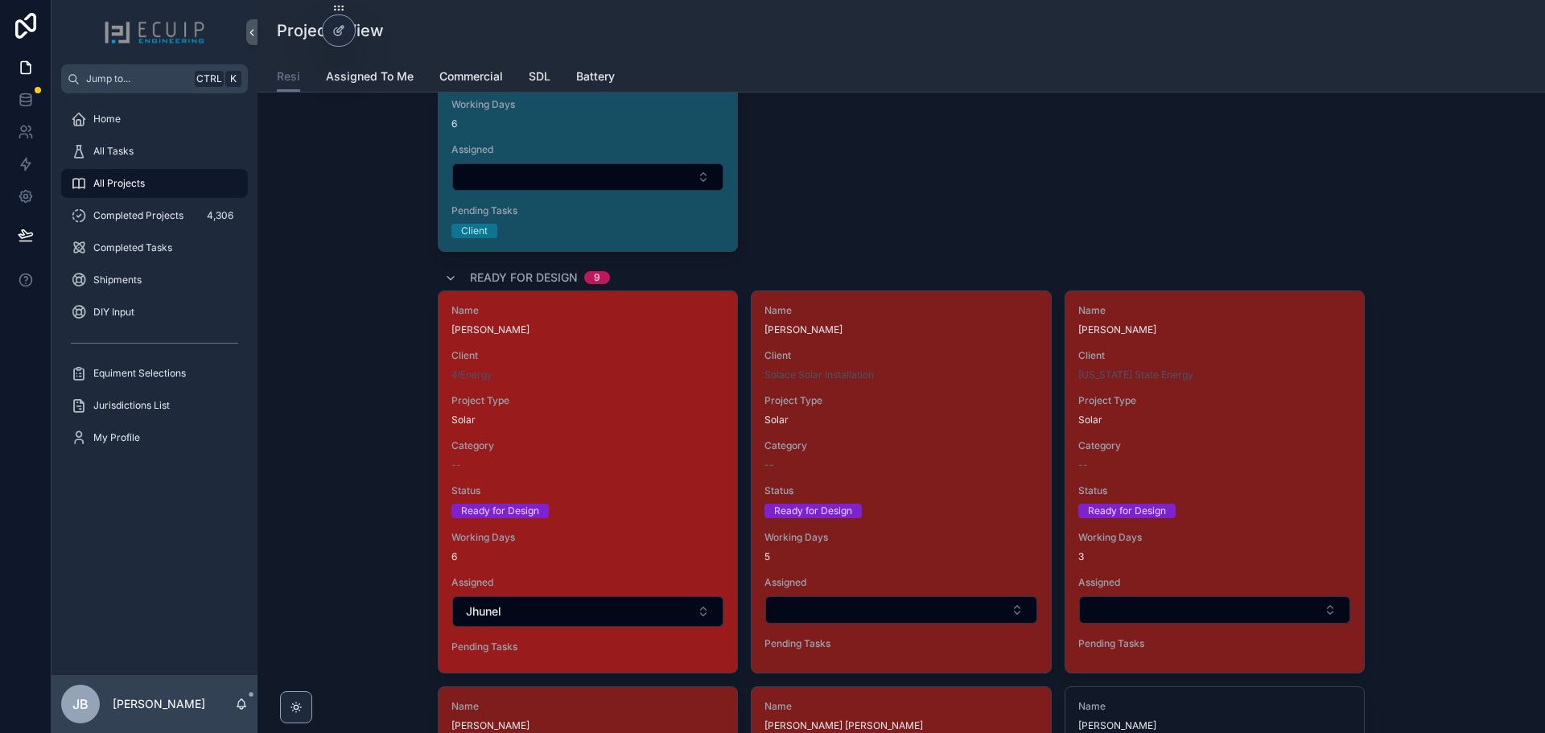
click at [584, 432] on div "Name Michael Meyrowitz Client 4IEnergy Project Type Solar Category -- Status Re…" at bounding box center [588, 481] width 299 height 381
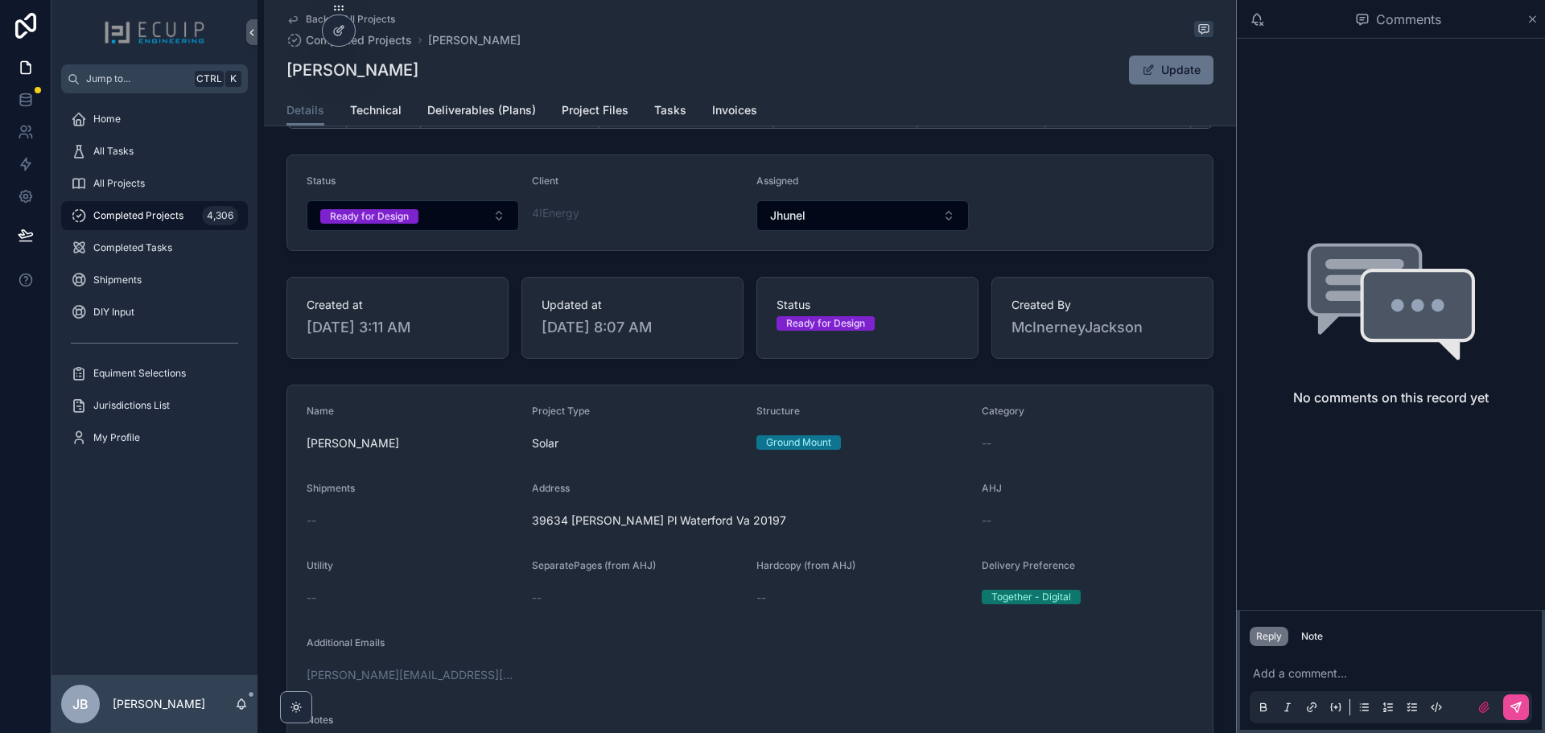
scroll to position [241, 0]
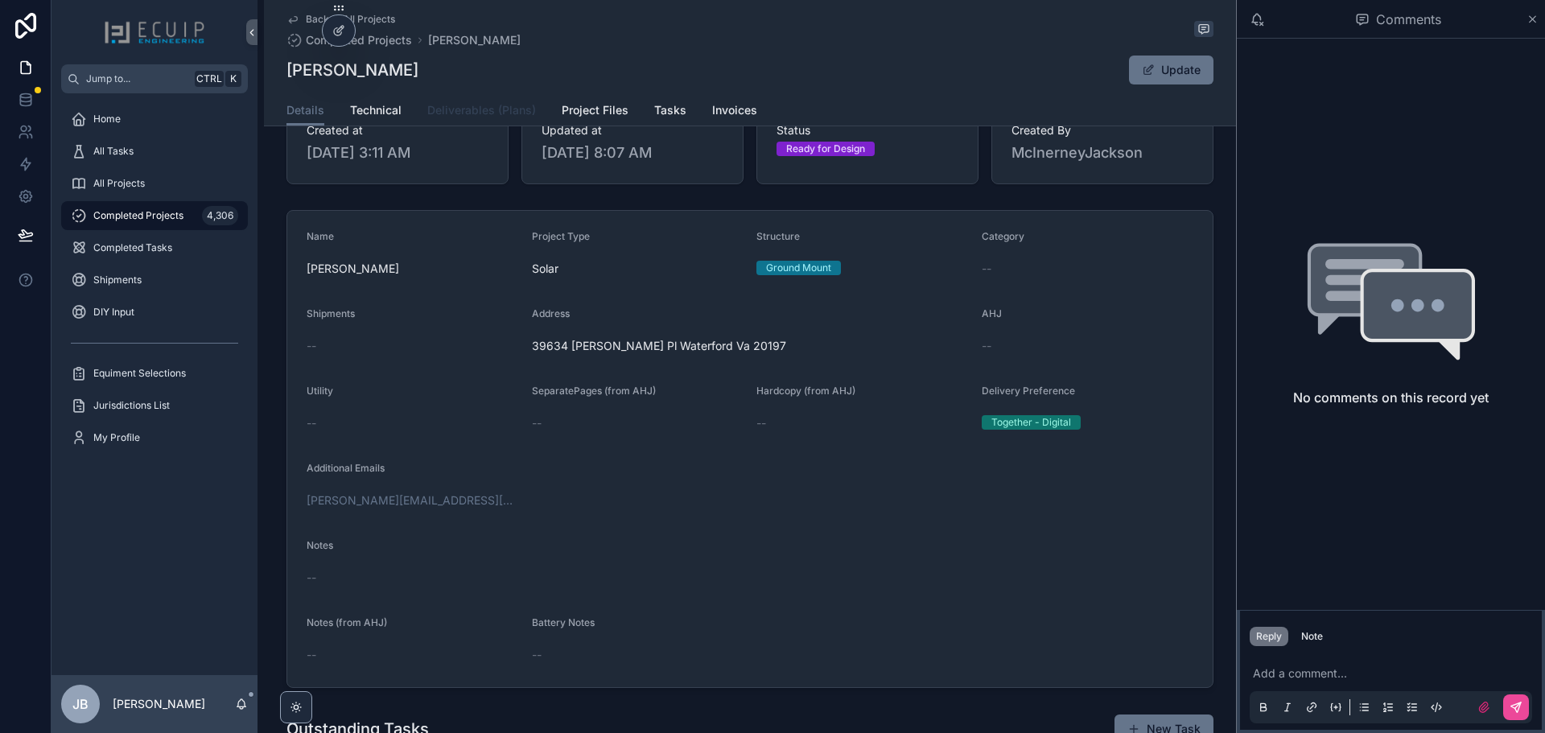
click at [460, 111] on span "Deliverables (Plans)" at bounding box center [481, 110] width 109 height 16
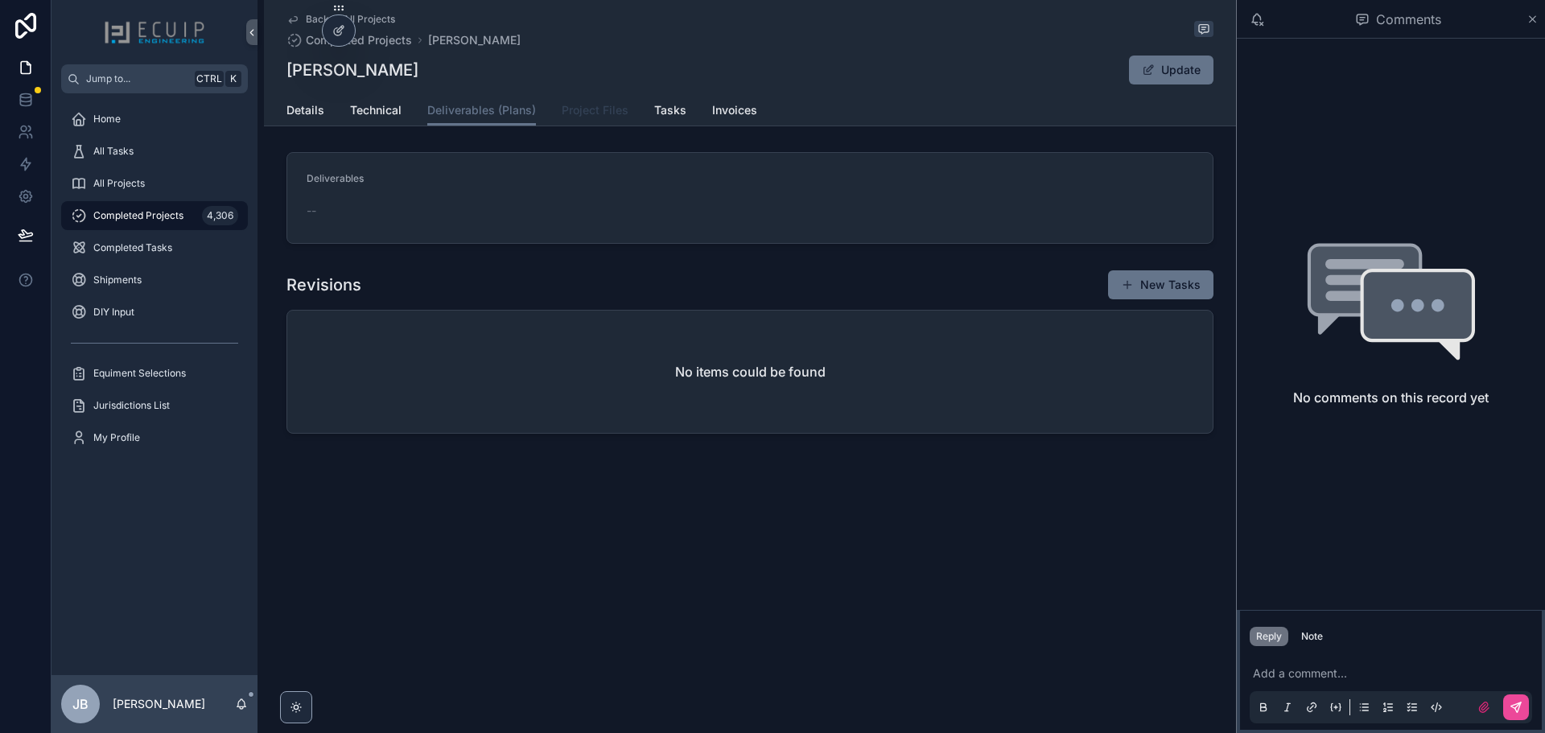
click at [579, 110] on span "Project Files" at bounding box center [595, 110] width 67 height 16
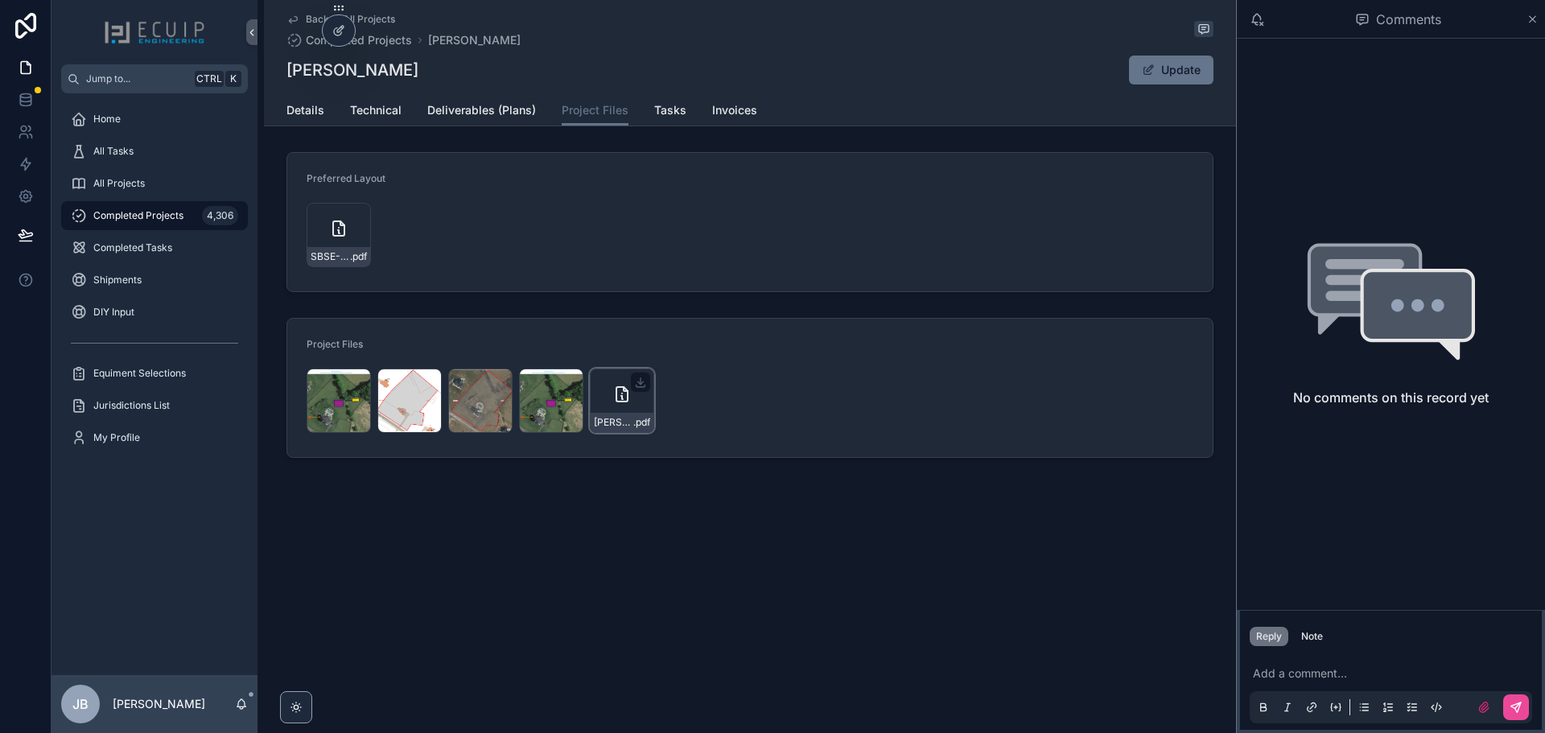
click at [626, 406] on div "MICHAEL-MEYROWITZ_Site-Survey---Rooftop-PV-_20250826150843 .pdf" at bounding box center [622, 401] width 64 height 64
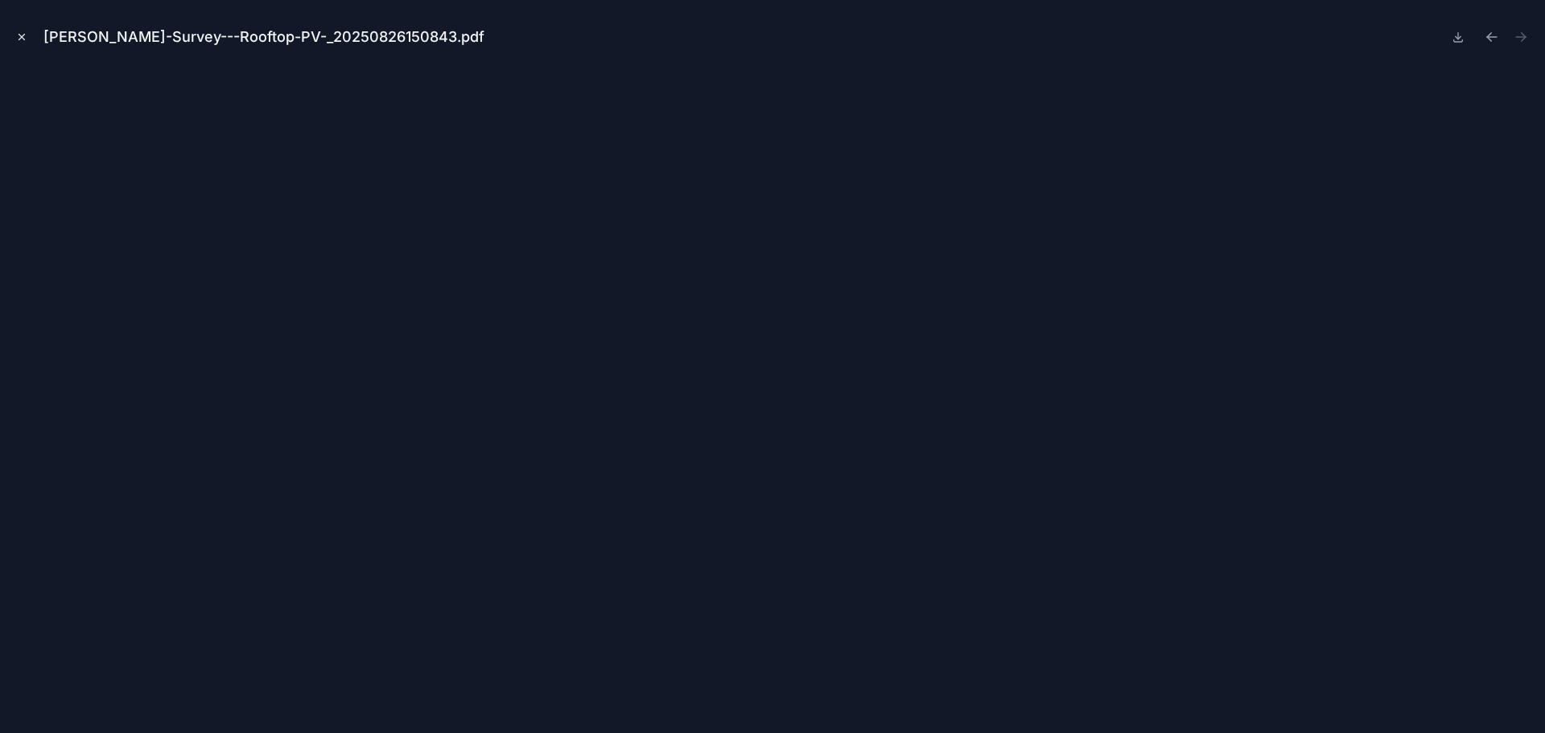
click at [27, 39] on button "Close modal" at bounding box center [22, 37] width 18 height 18
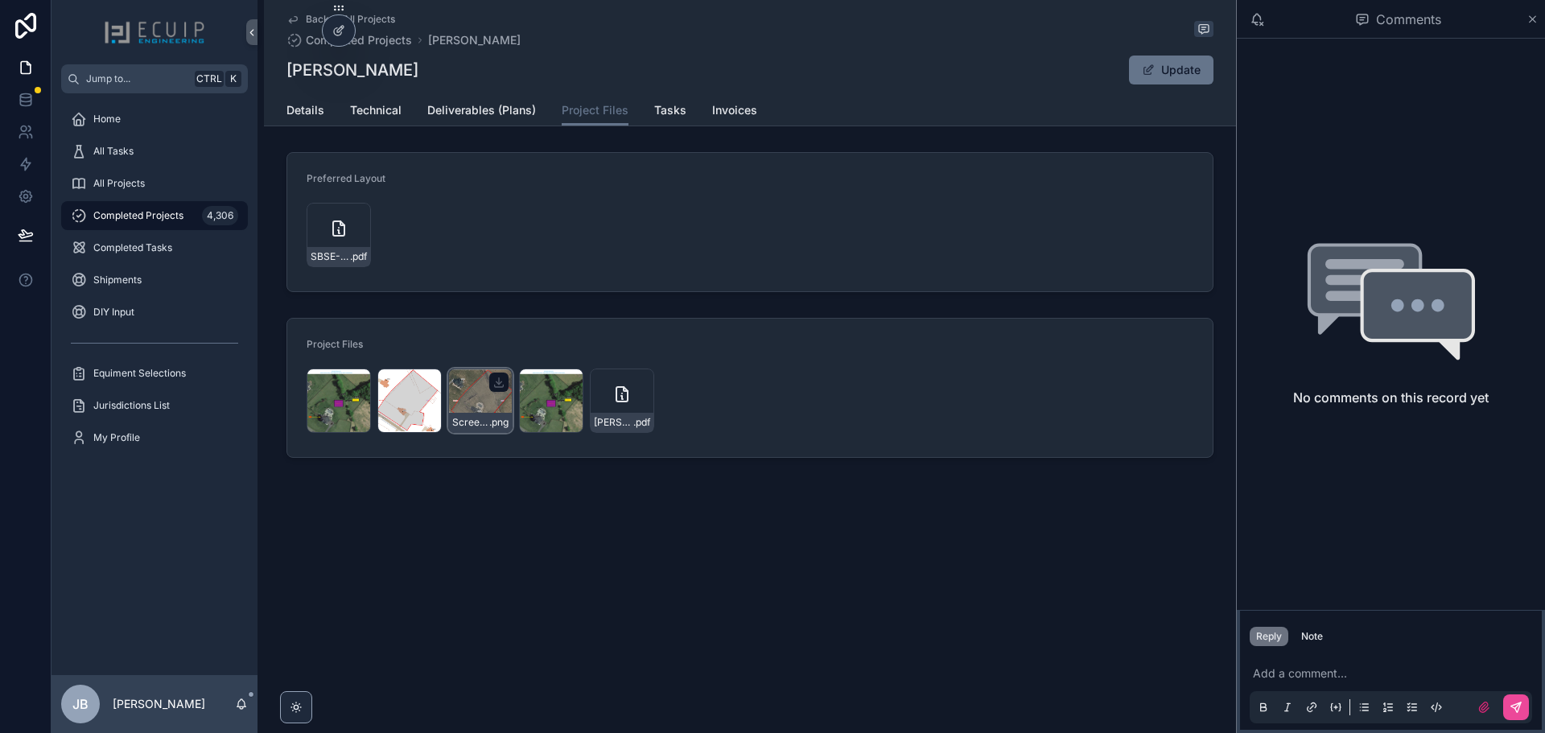
click at [477, 399] on div "Screenshot-2025-08-26-at-2.57.21-PM .png" at bounding box center [480, 401] width 64 height 64
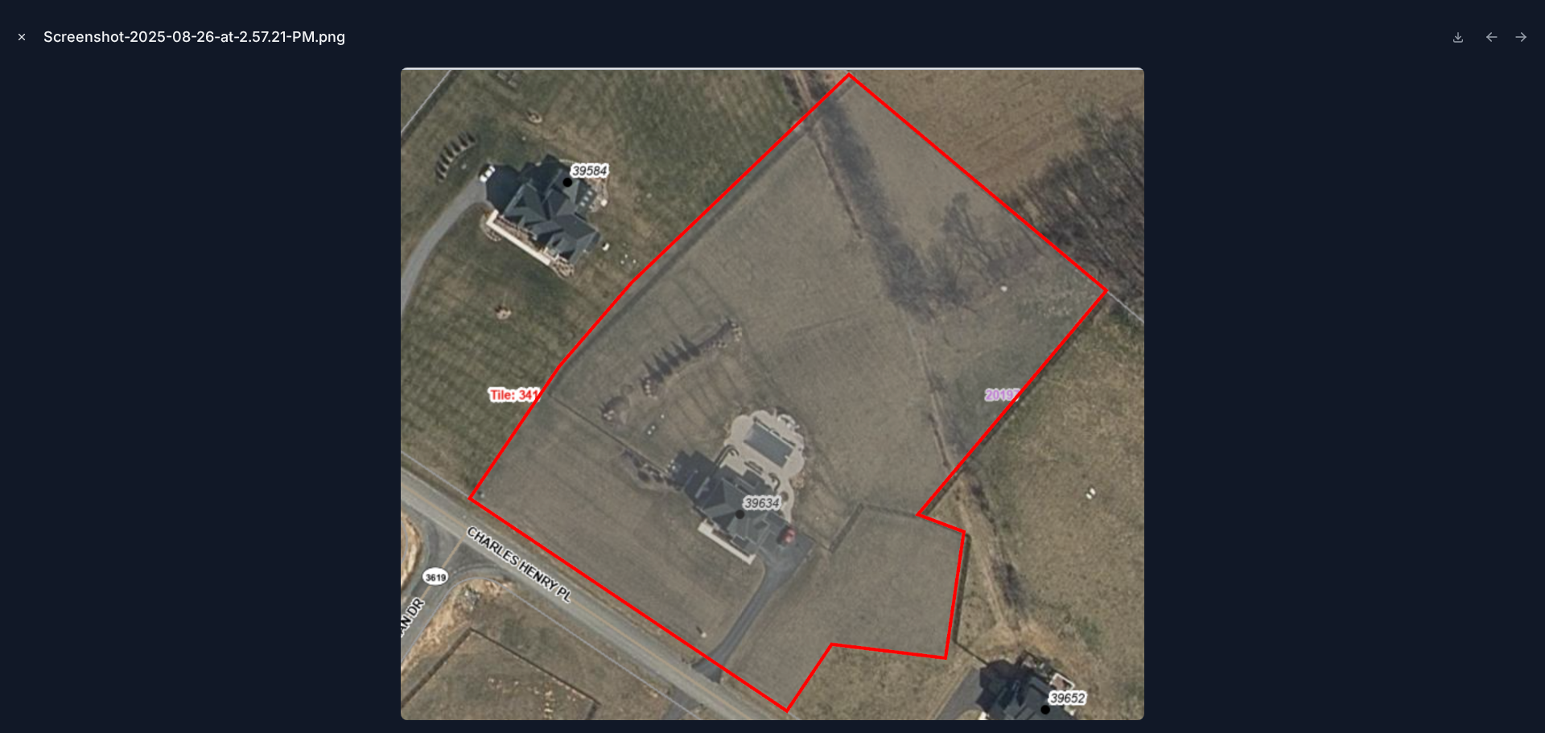
click at [22, 33] on icon "Close modal" at bounding box center [21, 36] width 11 height 11
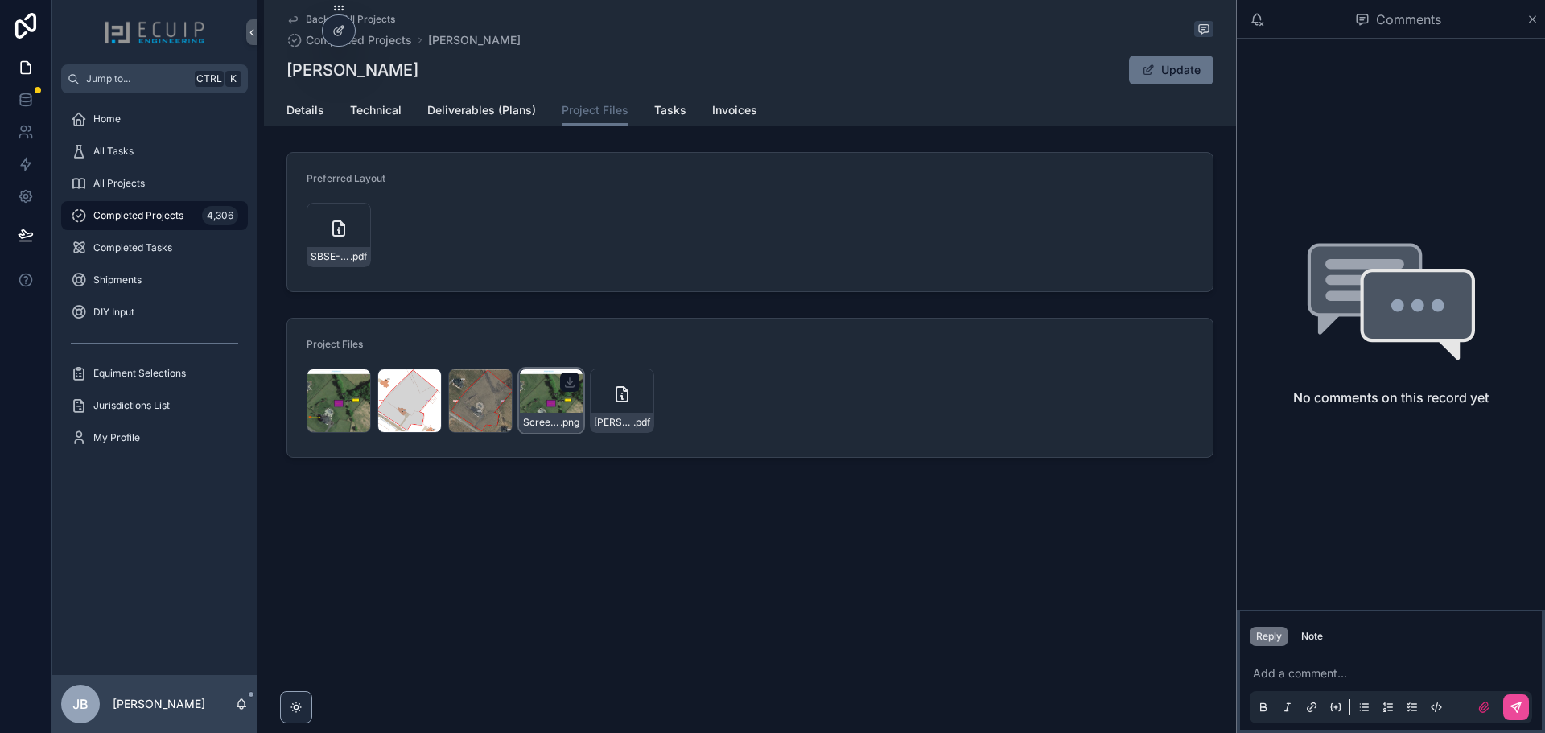
click at [546, 397] on div "Screenshot-2025-08-26-at-2.51.26-PM .png" at bounding box center [551, 401] width 64 height 64
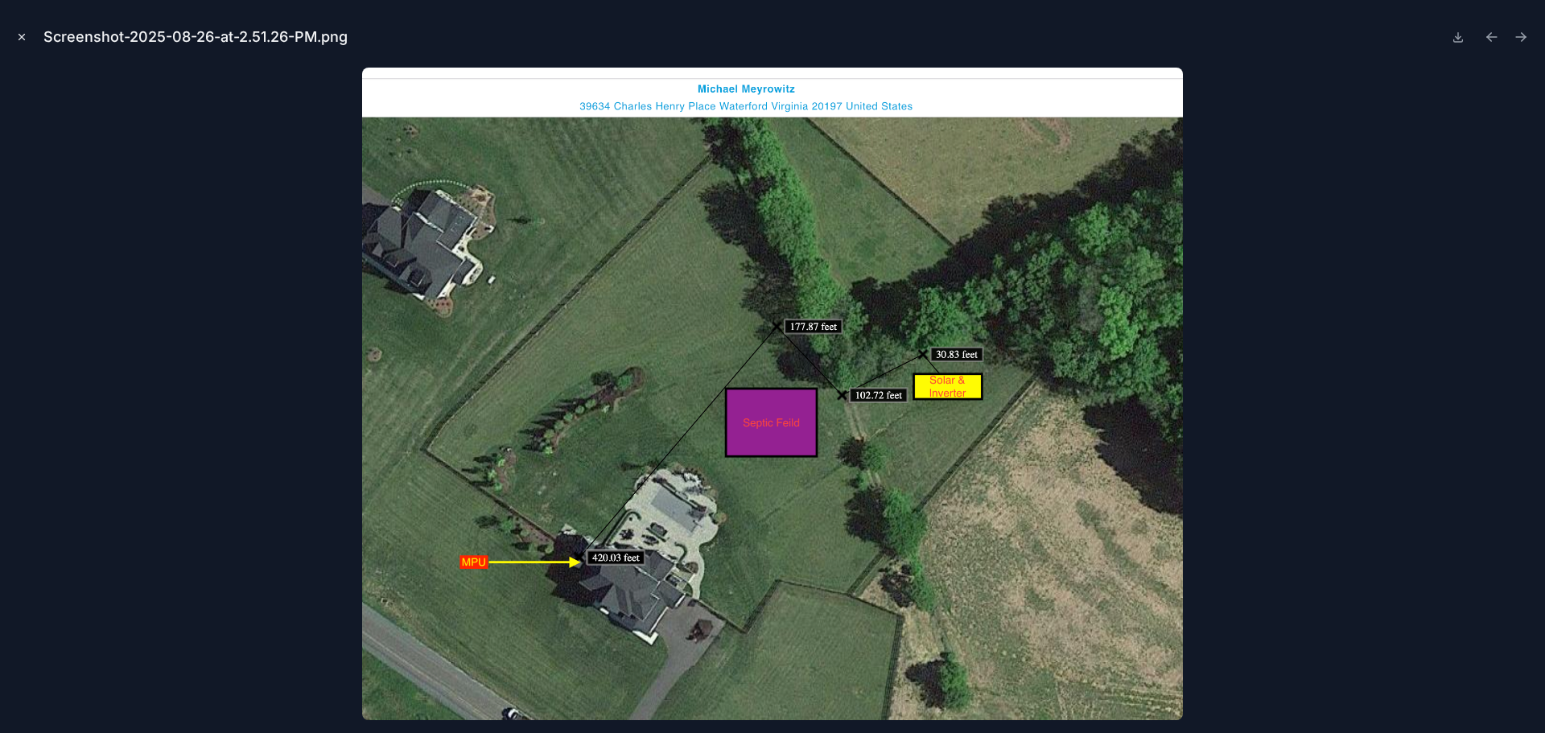
click at [22, 36] on icon "Close modal" at bounding box center [21, 36] width 11 height 11
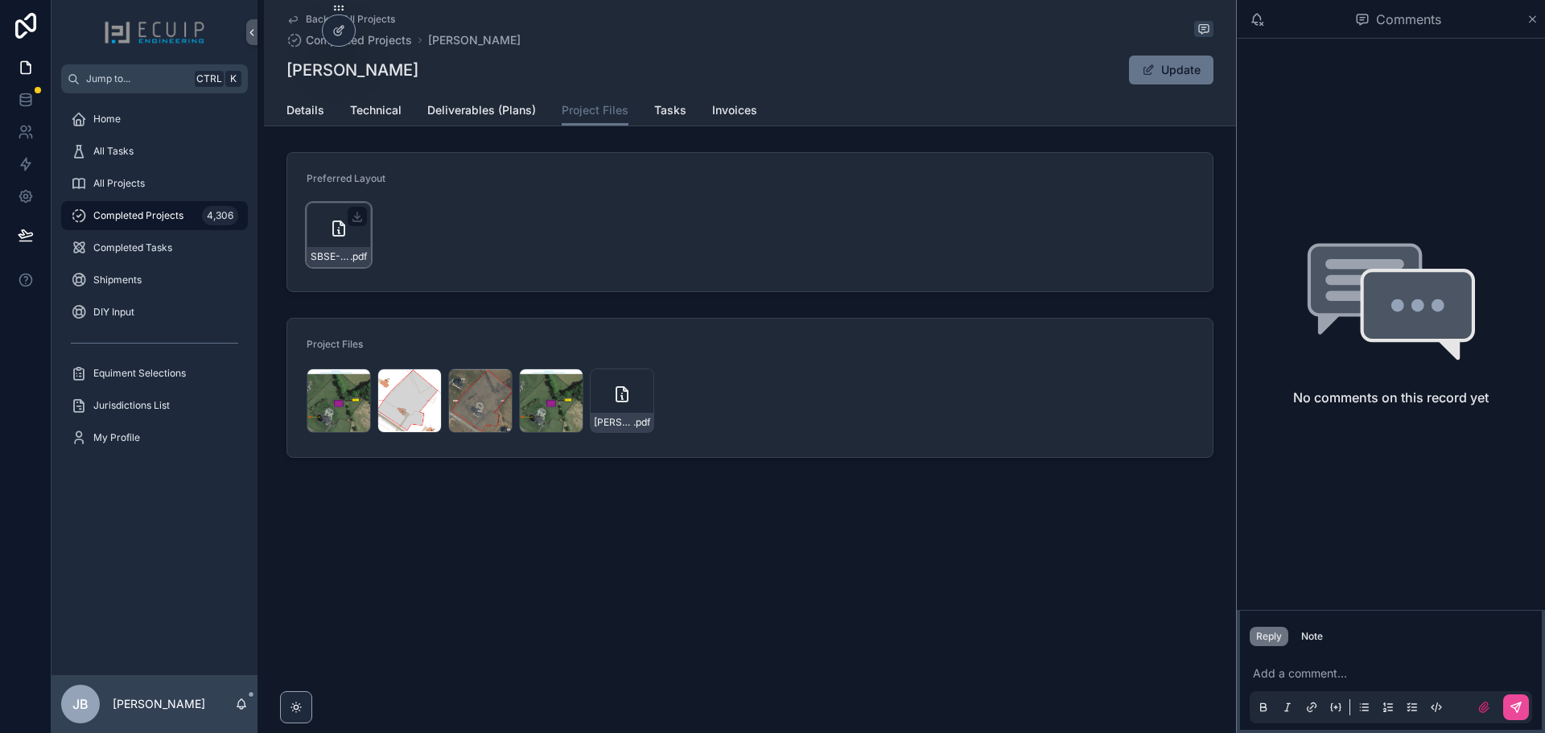
click at [338, 223] on icon "scrollable content" at bounding box center [338, 228] width 19 height 19
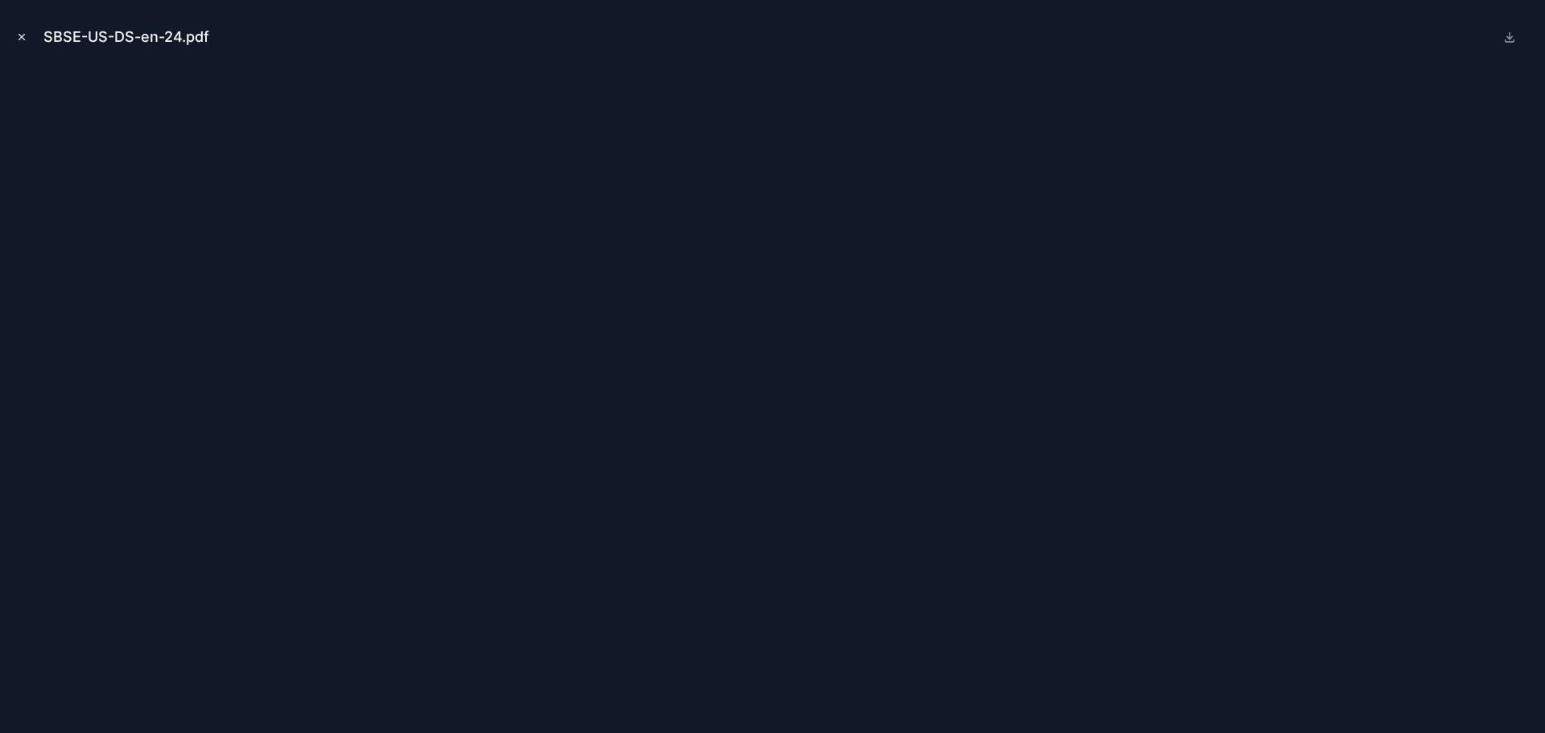
click at [25, 33] on icon "Close modal" at bounding box center [21, 36] width 11 height 11
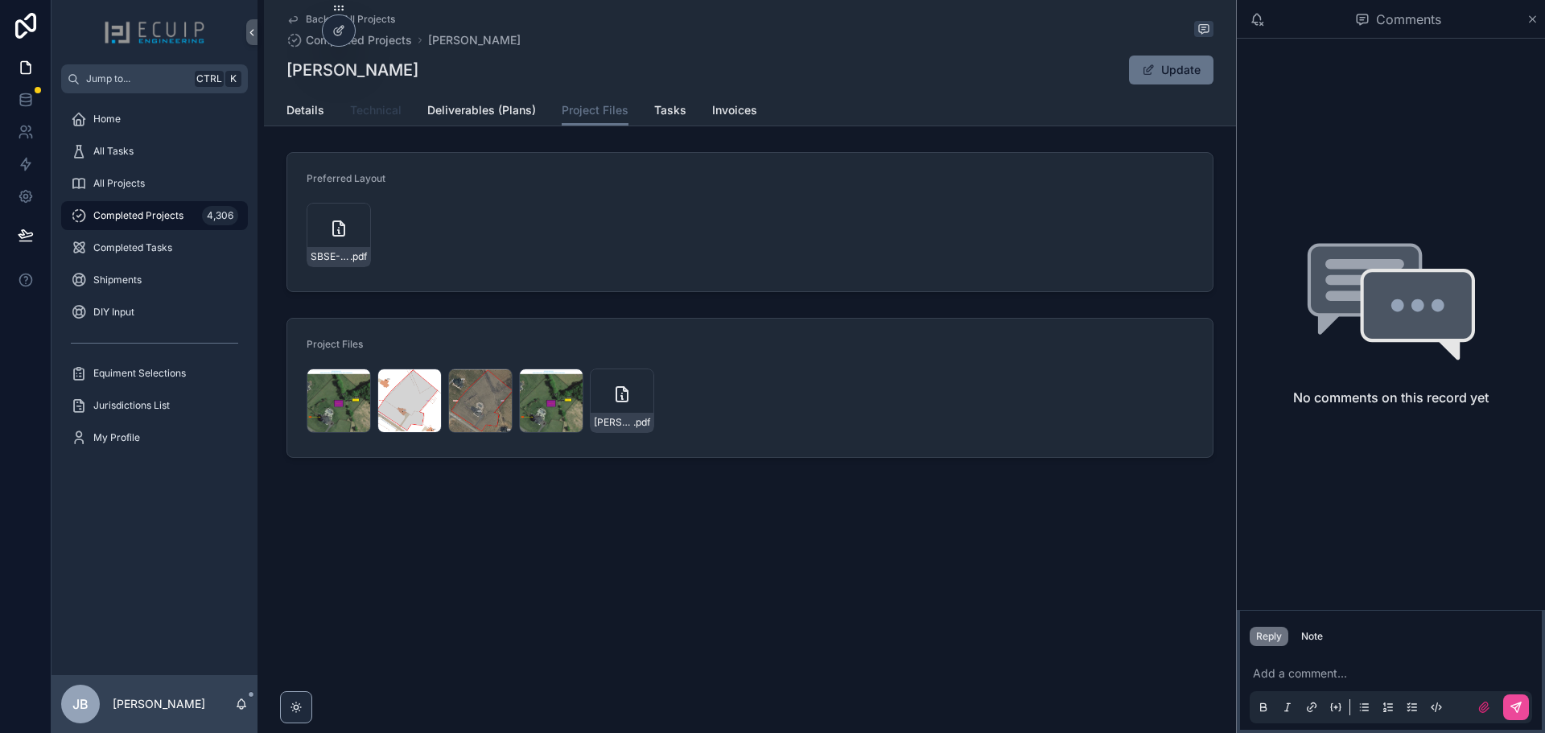
click at [389, 114] on span "Technical" at bounding box center [375, 110] width 51 height 16
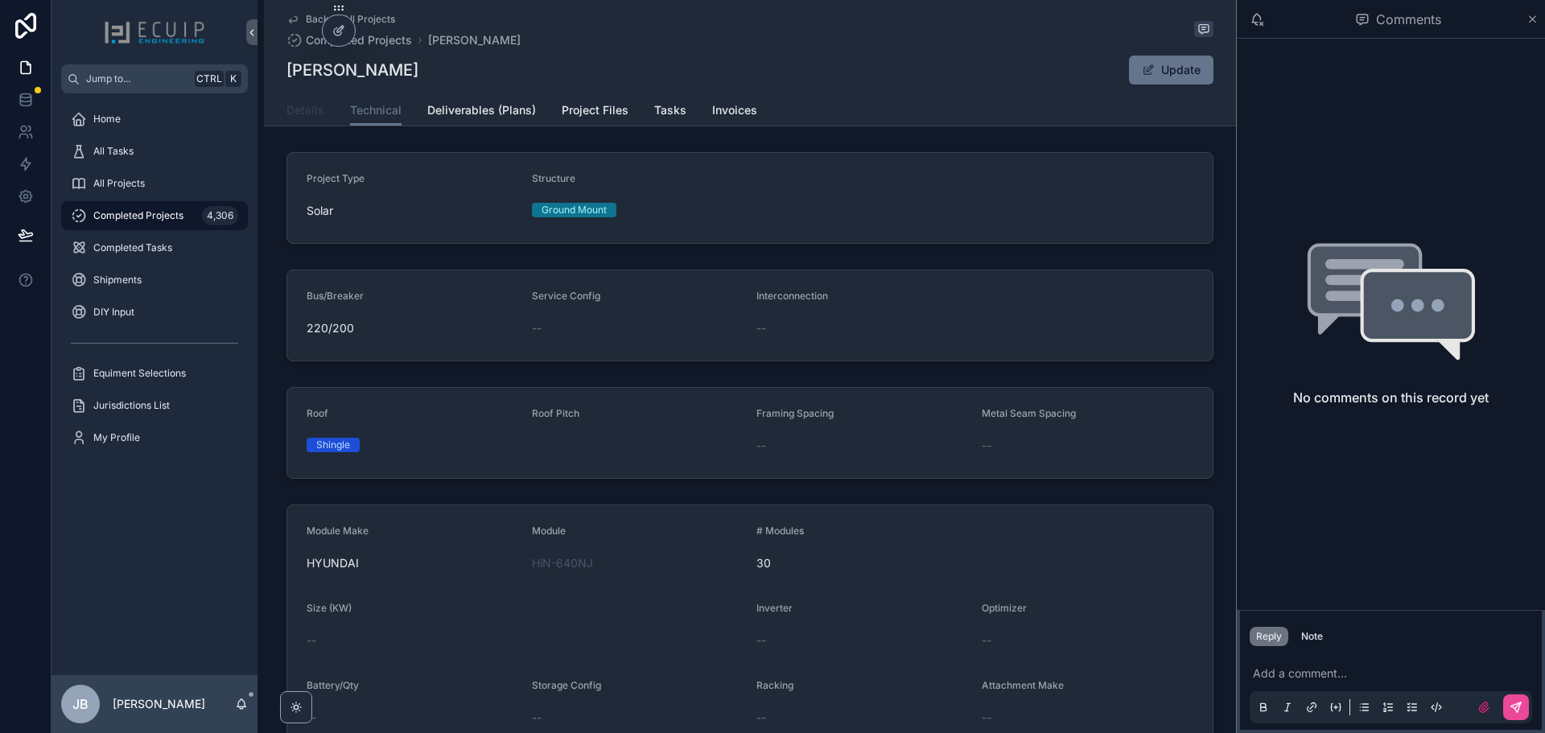
click at [299, 121] on link "Details" at bounding box center [305, 112] width 38 height 32
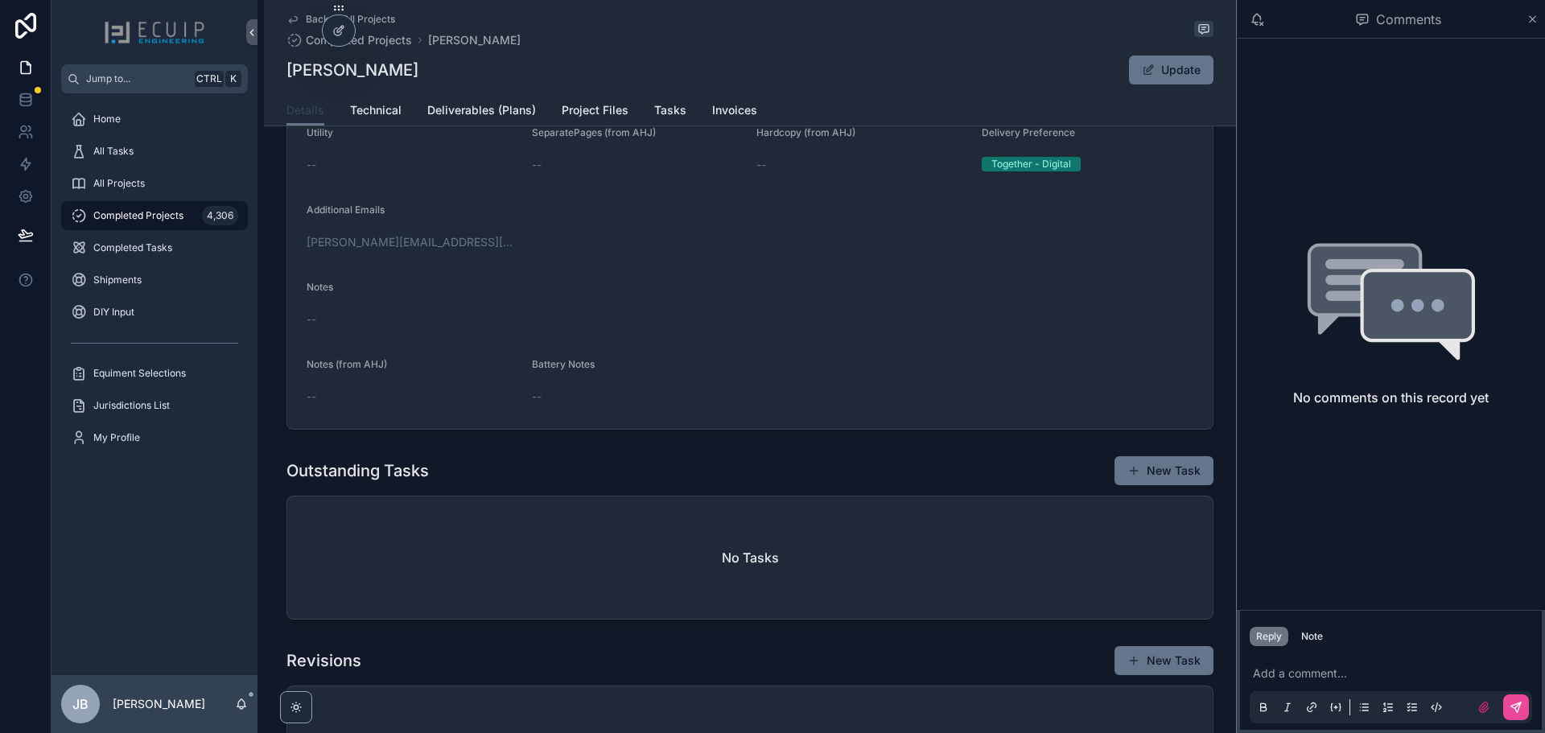
scroll to position [483, 0]
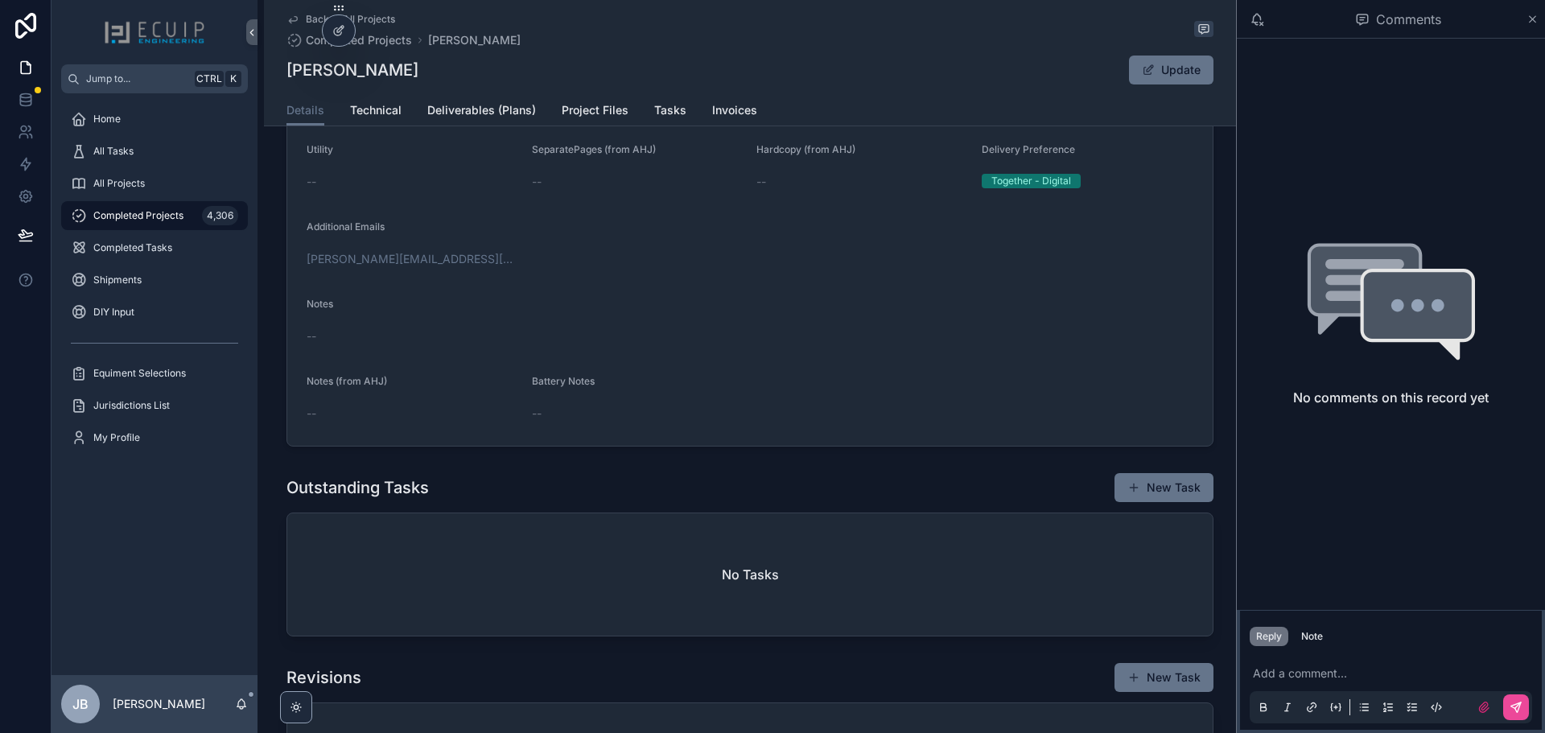
drag, startPoint x: 451, startPoint y: 72, endPoint x: 283, endPoint y: 83, distance: 167.7
click at [286, 83] on div "Michael Meyrowitz Update" at bounding box center [749, 70] width 927 height 31
copy h1 "[PERSON_NAME]"
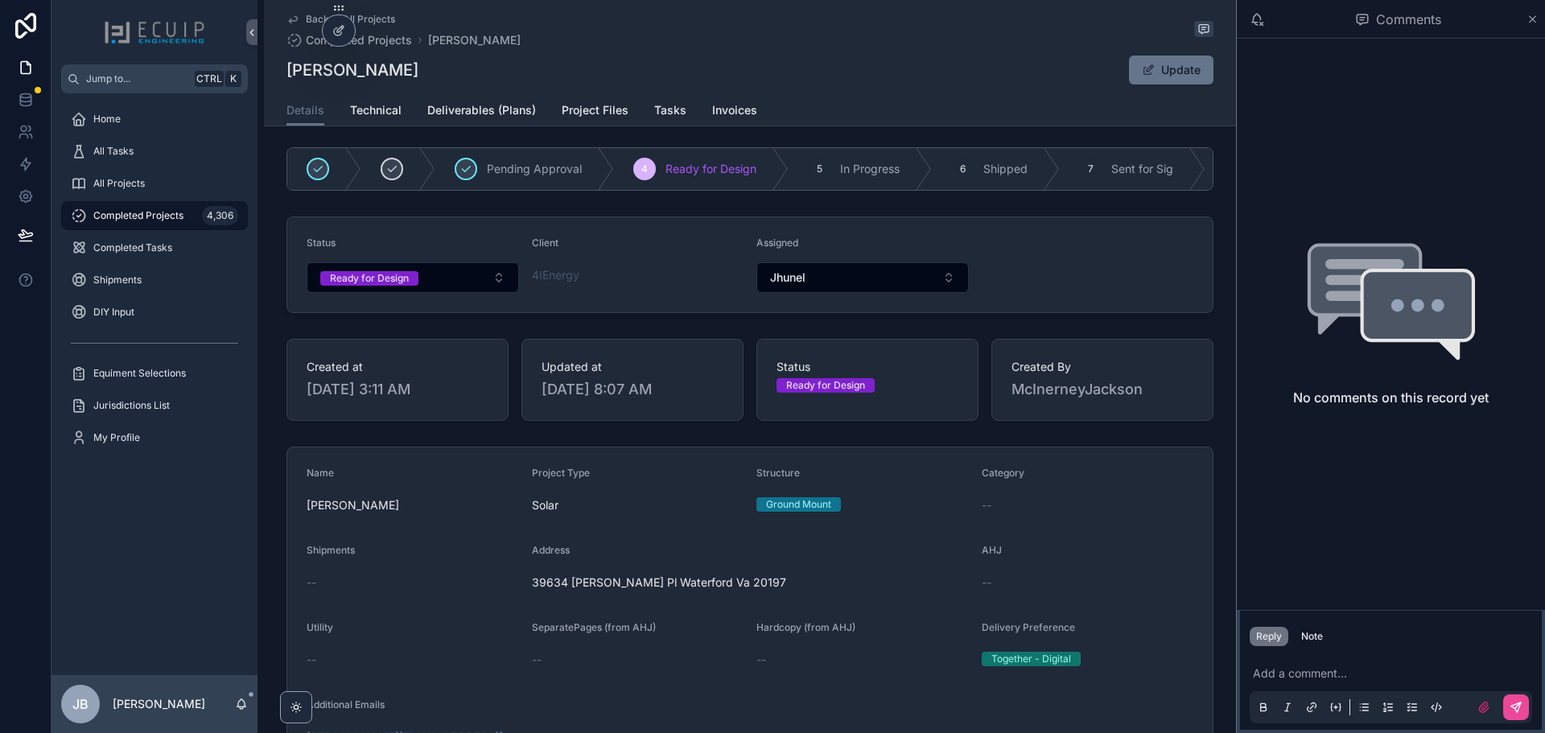
scroll to position [0, 0]
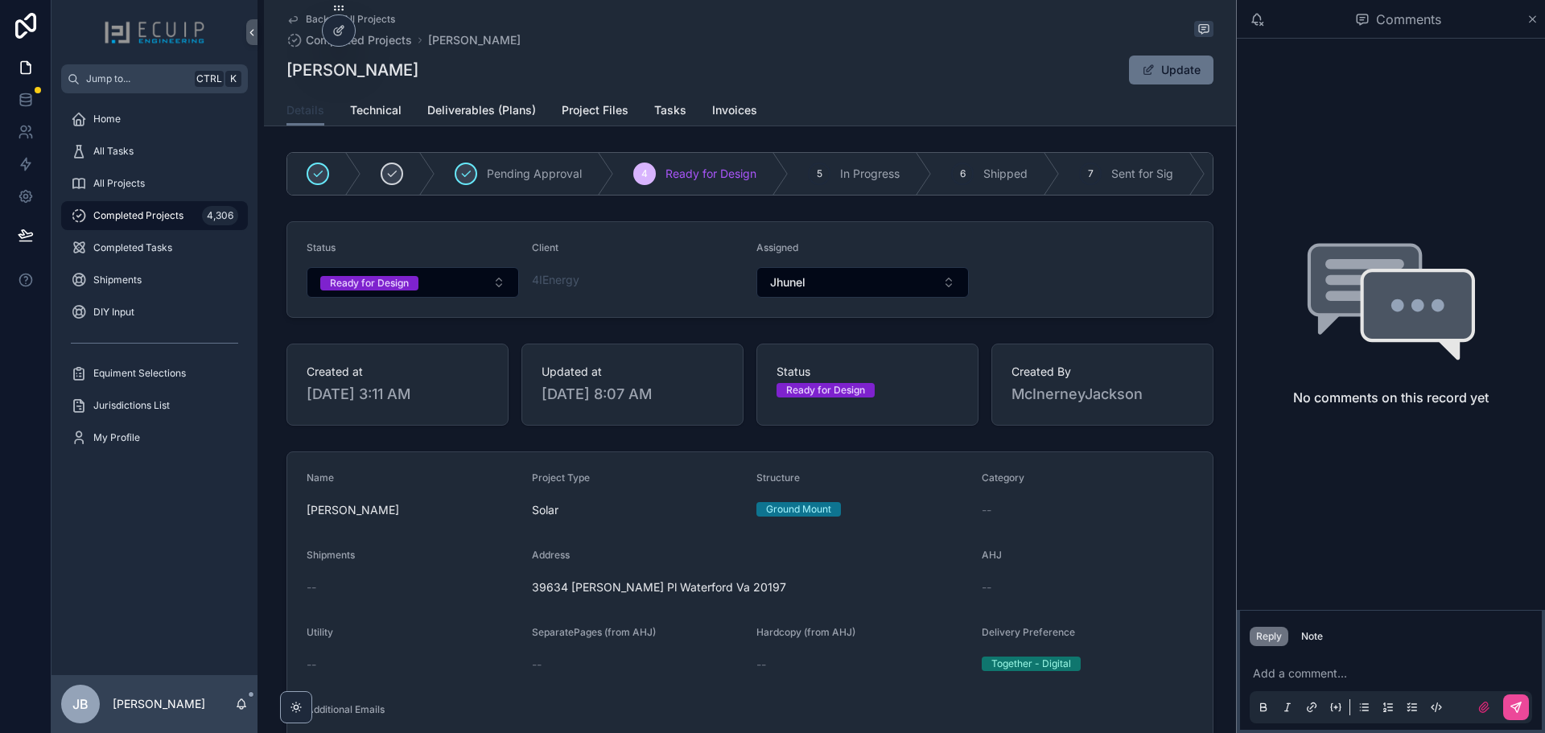
click at [312, 117] on span "Details" at bounding box center [305, 110] width 38 height 16
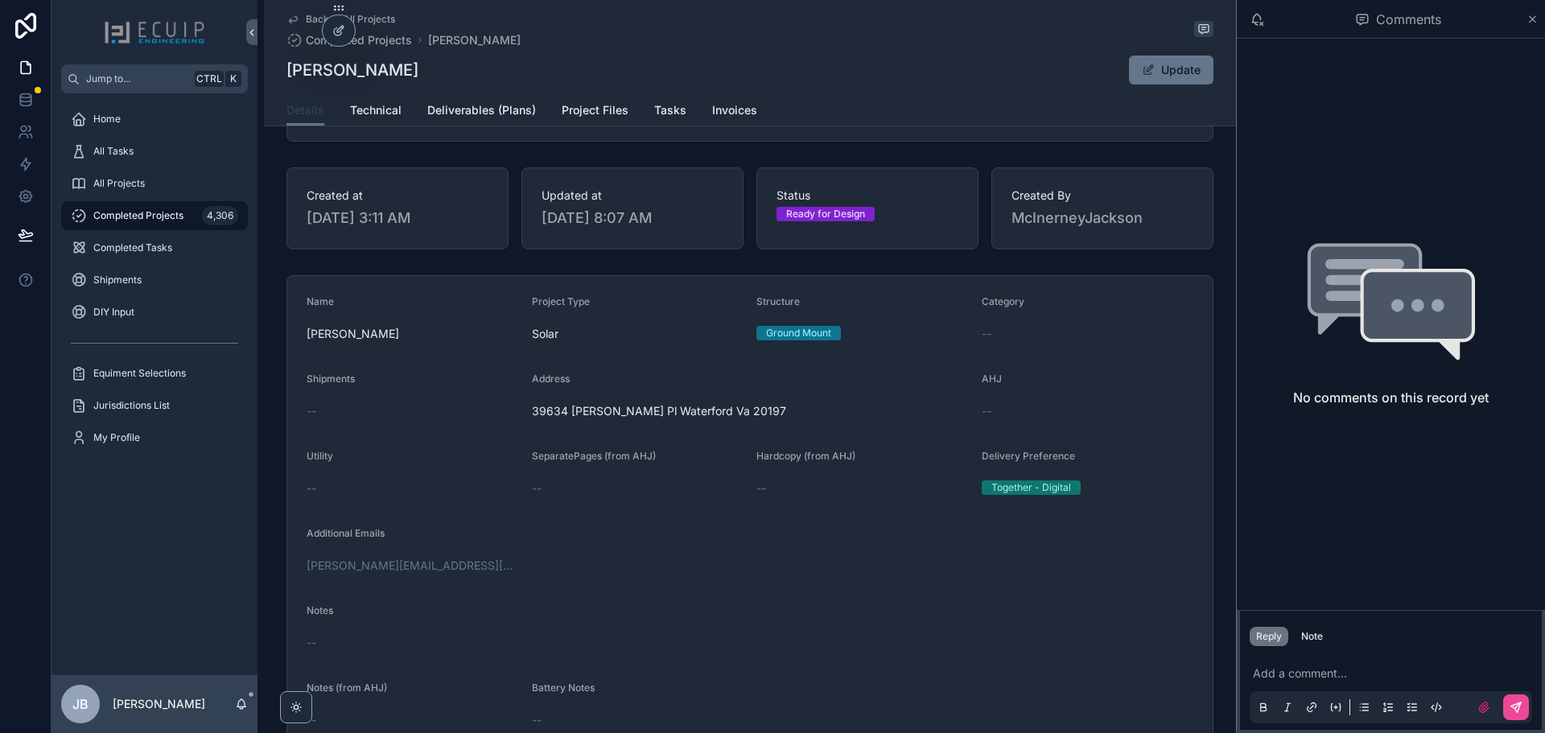
scroll to position [241, 0]
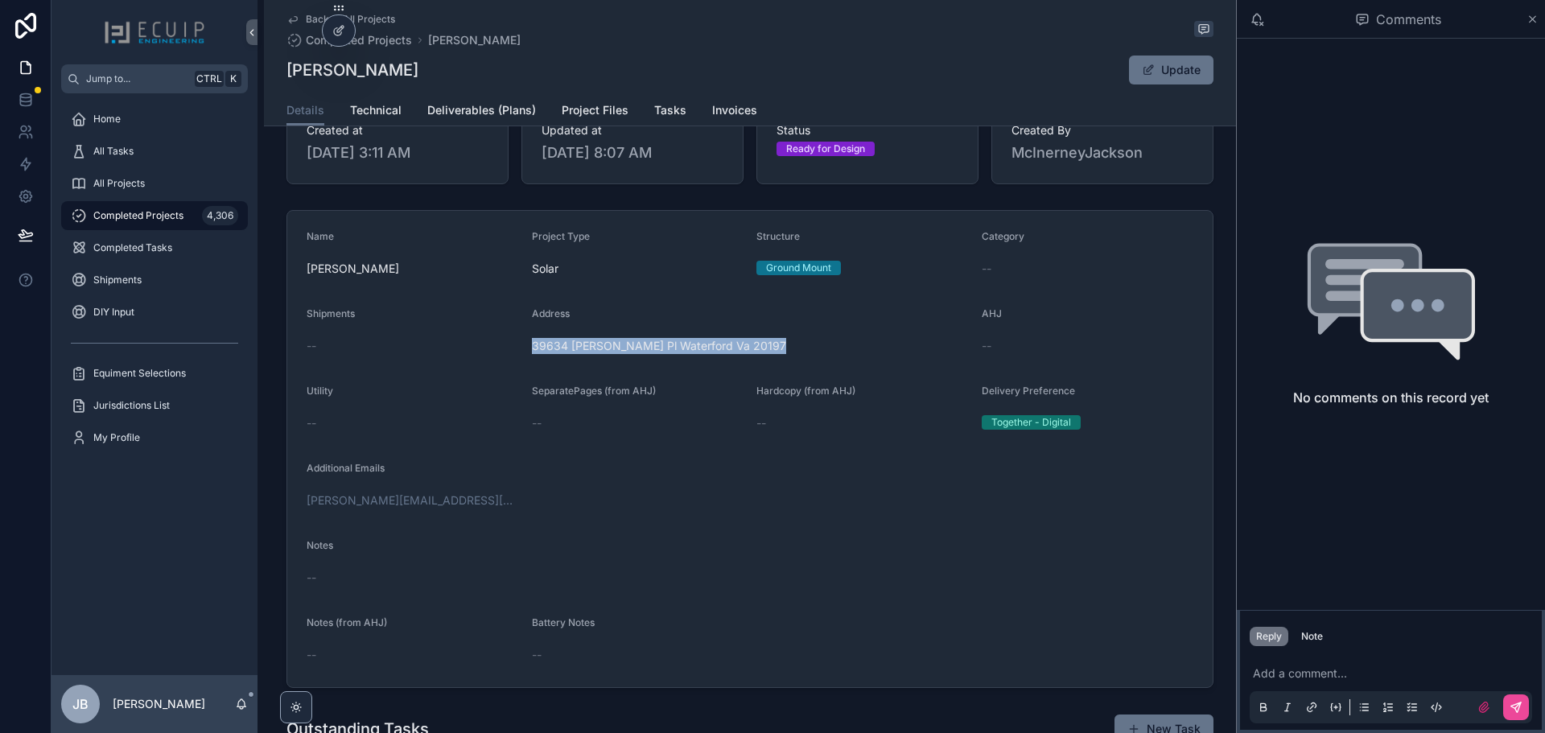
drag, startPoint x: 760, startPoint y: 358, endPoint x: 525, endPoint y: 357, distance: 235.8
click at [525, 357] on form "Name Michael Meyrowitz Project Type Solar Structure Ground Mount Category -- Sh…" at bounding box center [749, 449] width 925 height 476
copy span "39634 Charles Henry Pl Waterford Va 20197"
